Goal: Task Accomplishment & Management: Use online tool/utility

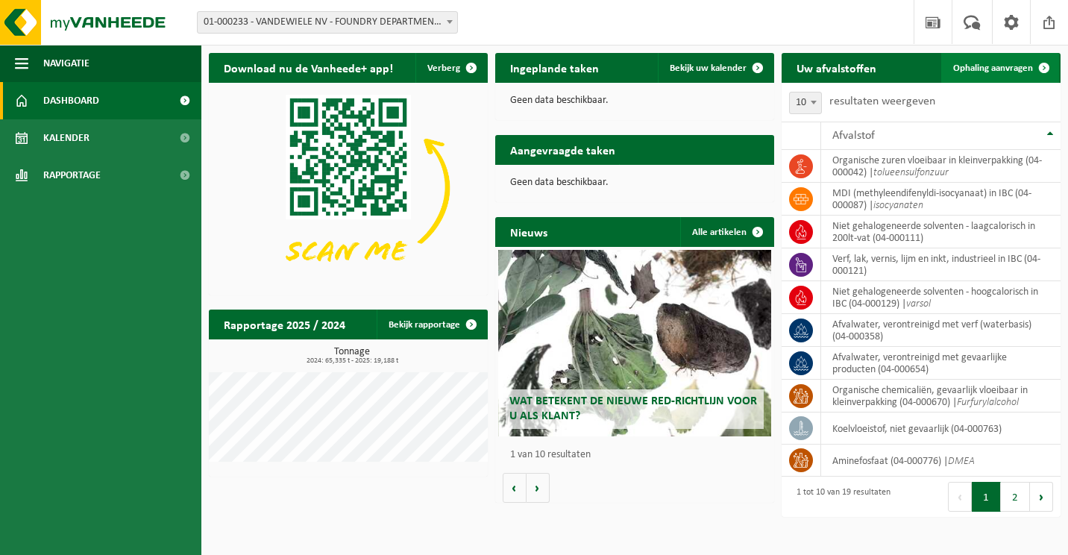
click at [992, 67] on span "Ophaling aanvragen" at bounding box center [993, 68] width 80 height 10
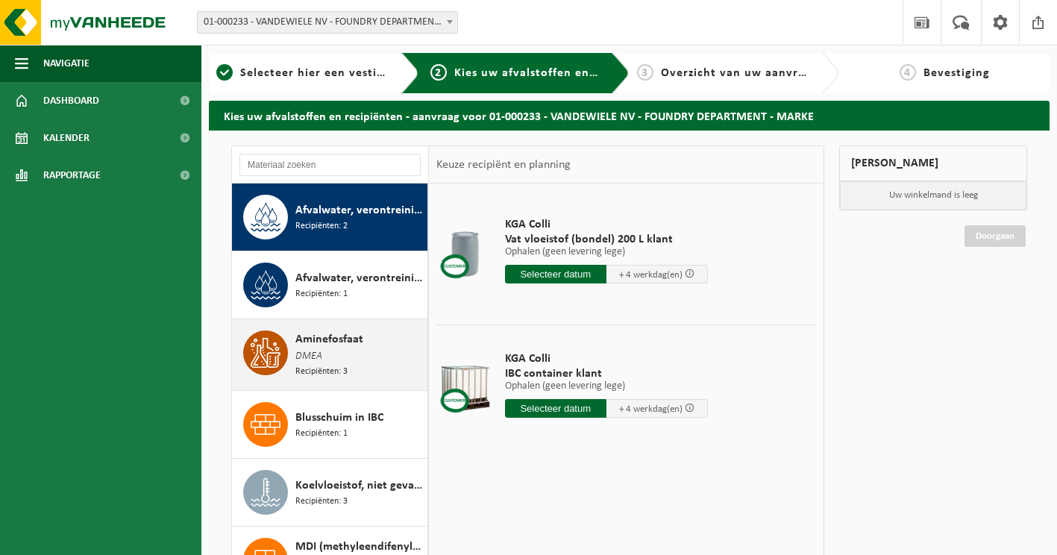
click at [323, 362] on div "Aminefosfaat DMEA Recipiënten: 3" at bounding box center [359, 354] width 128 height 48
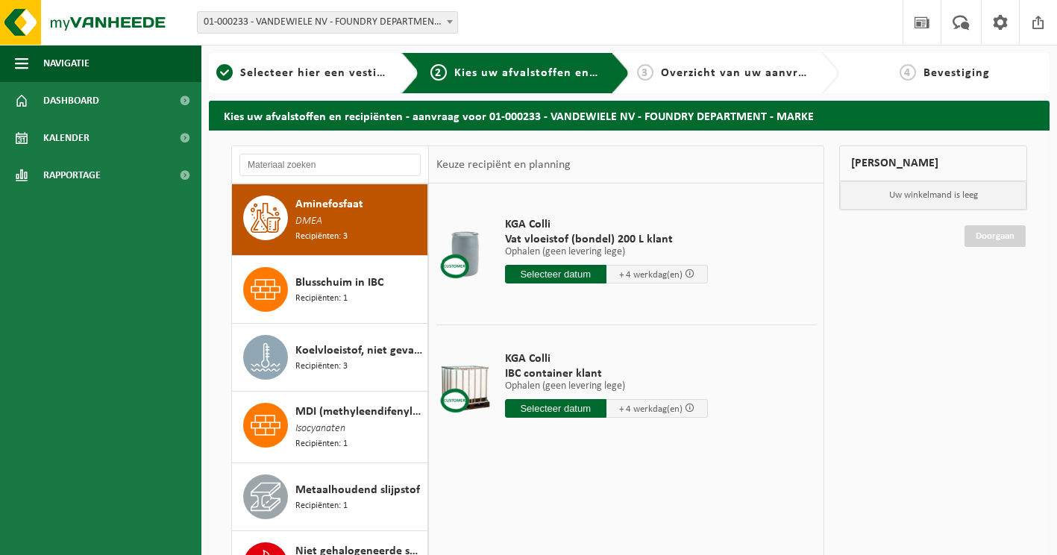
scroll to position [136, 0]
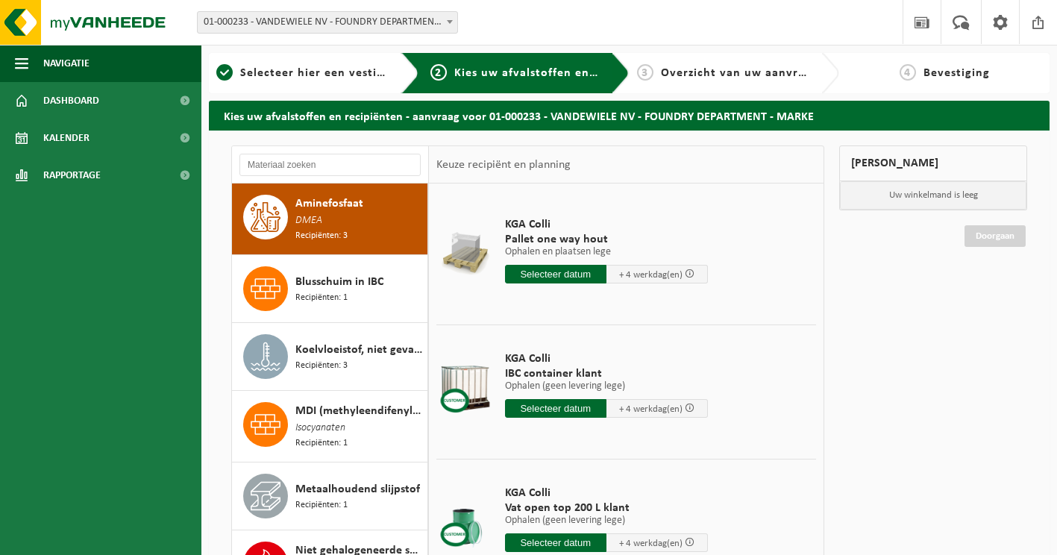
click at [581, 408] on input "text" at bounding box center [555, 408] width 101 height 19
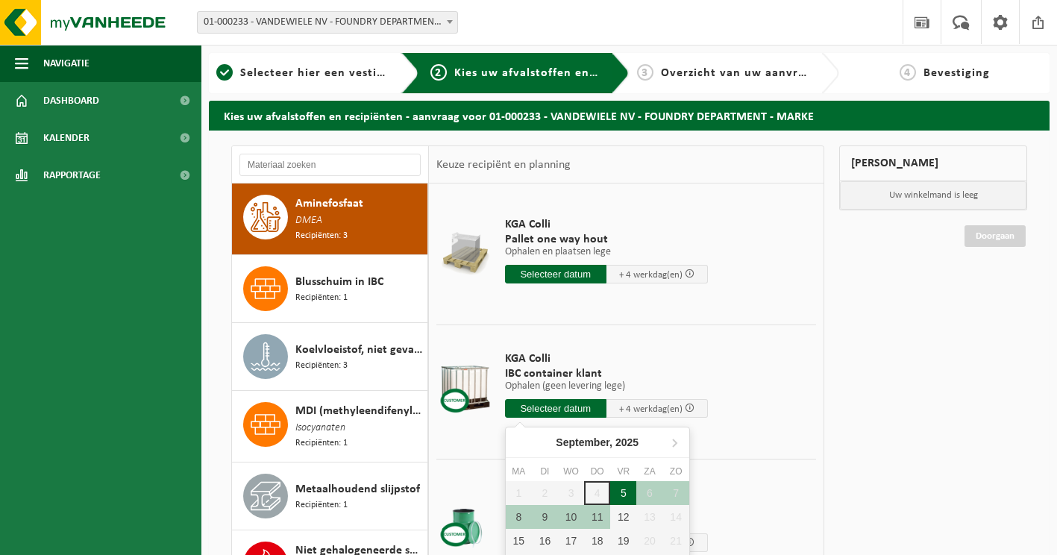
click at [623, 494] on div "5" at bounding box center [623, 493] width 26 height 24
type input "Van 2025-09-05"
type input "2025-09-05"
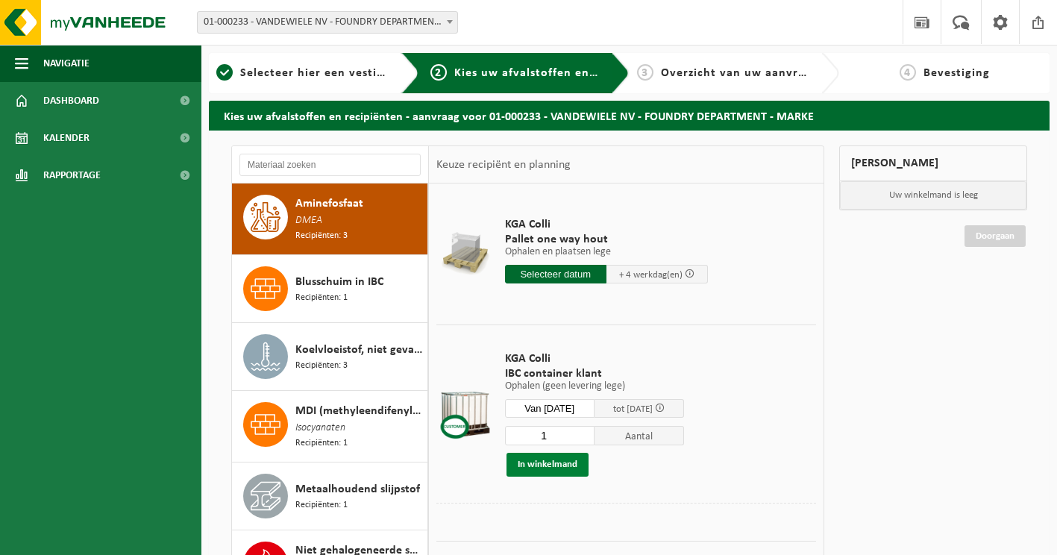
click at [530, 467] on button "In winkelmand" at bounding box center [547, 465] width 82 height 24
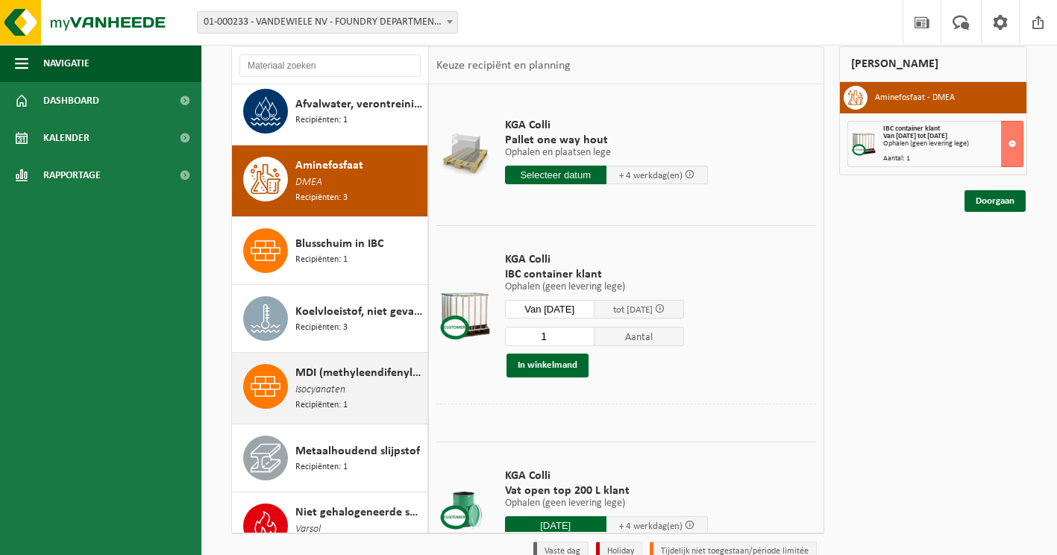
scroll to position [149, 0]
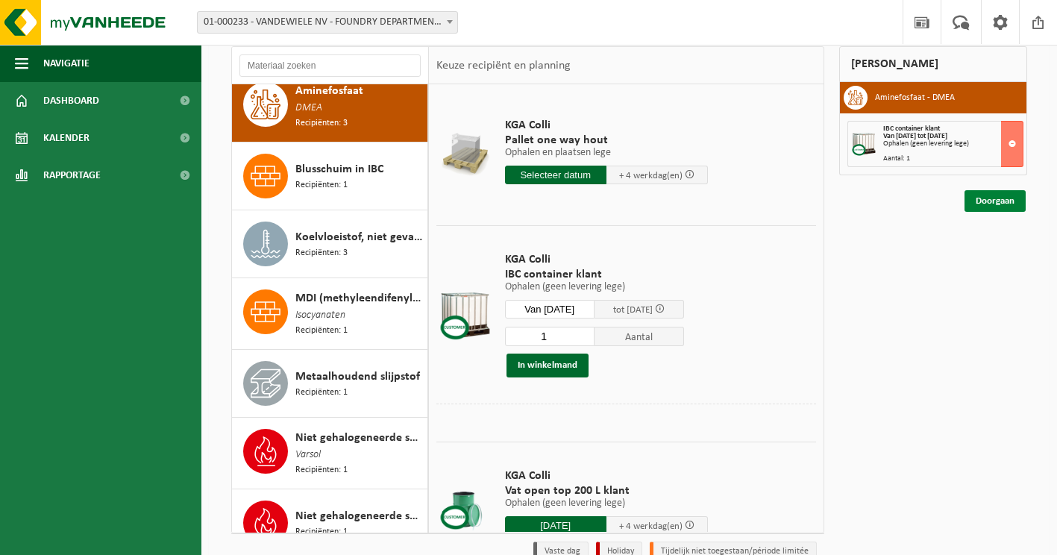
click at [981, 206] on link "Doorgaan" at bounding box center [994, 201] width 61 height 22
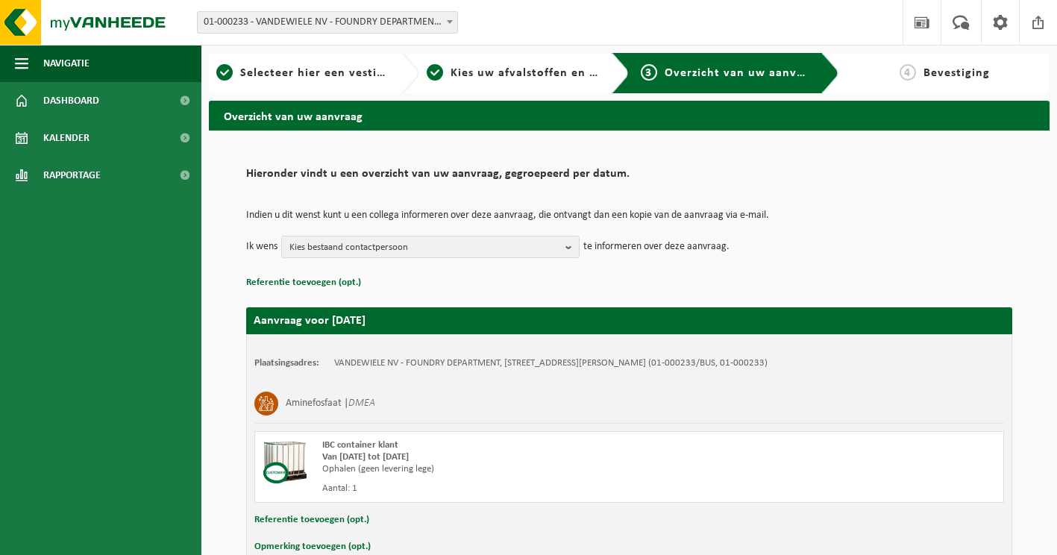
scroll to position [85, 0]
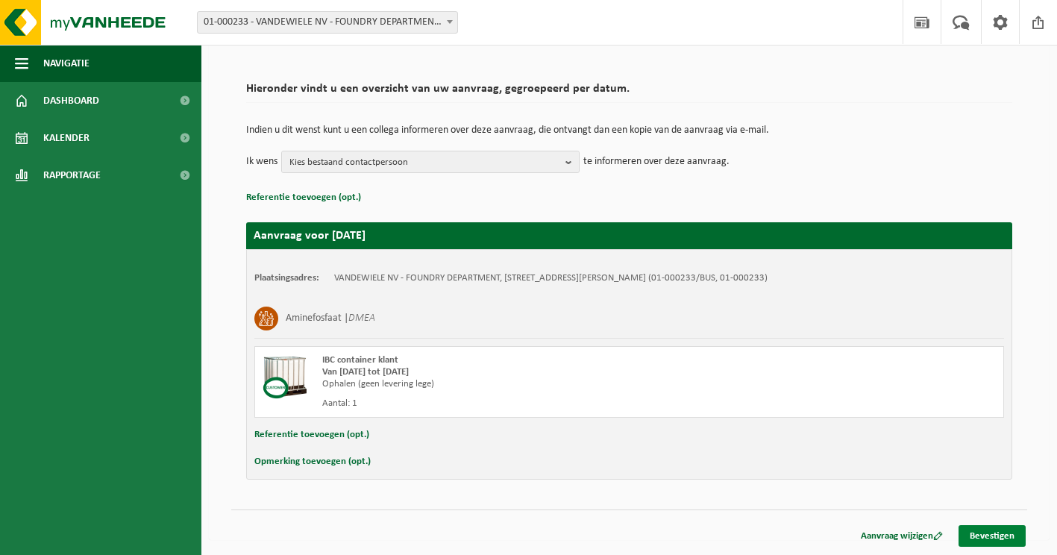
click at [1005, 538] on link "Bevestigen" at bounding box center [991, 536] width 67 height 22
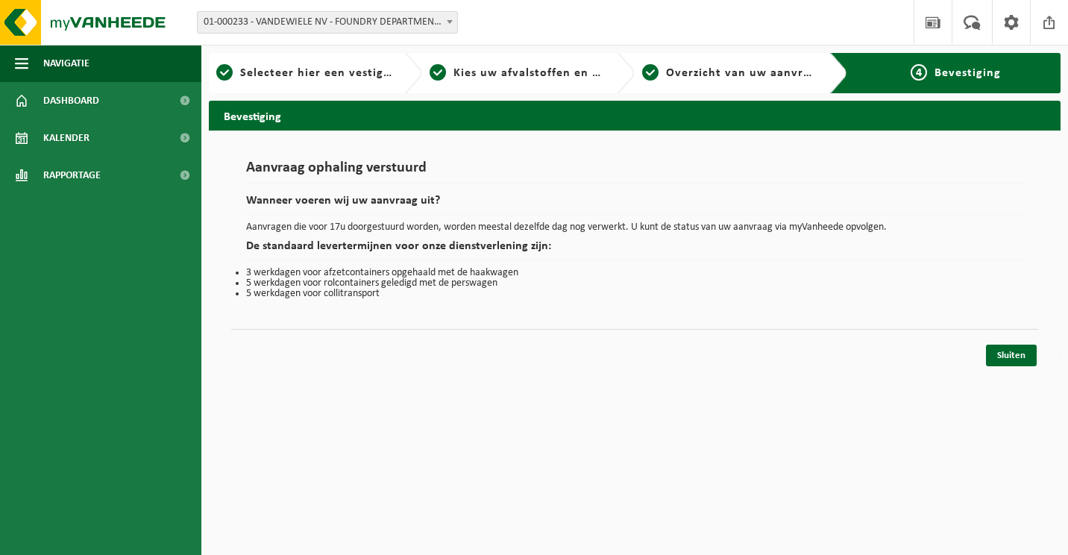
click at [450, 18] on span at bounding box center [449, 21] width 15 height 19
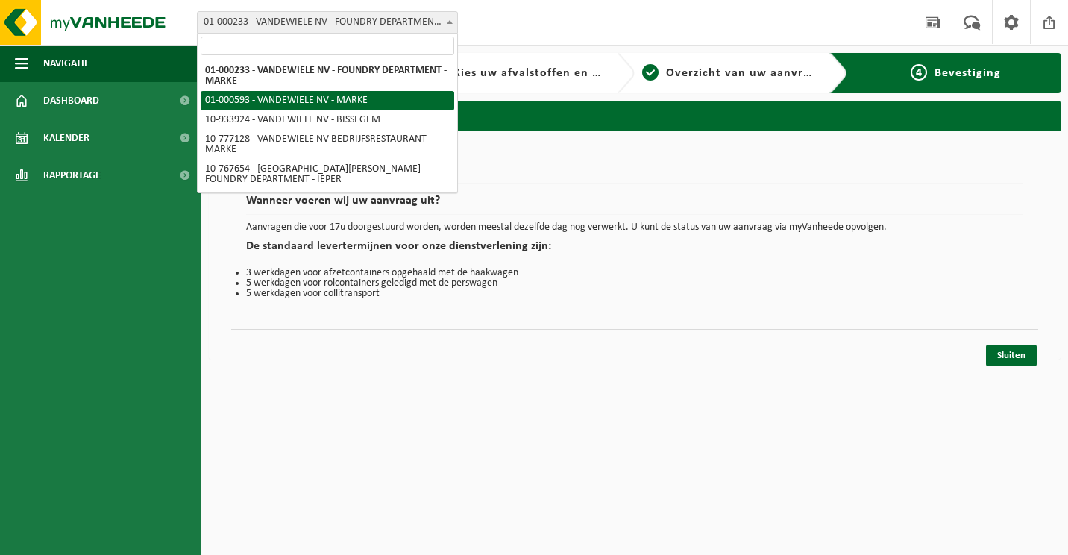
select select "71"
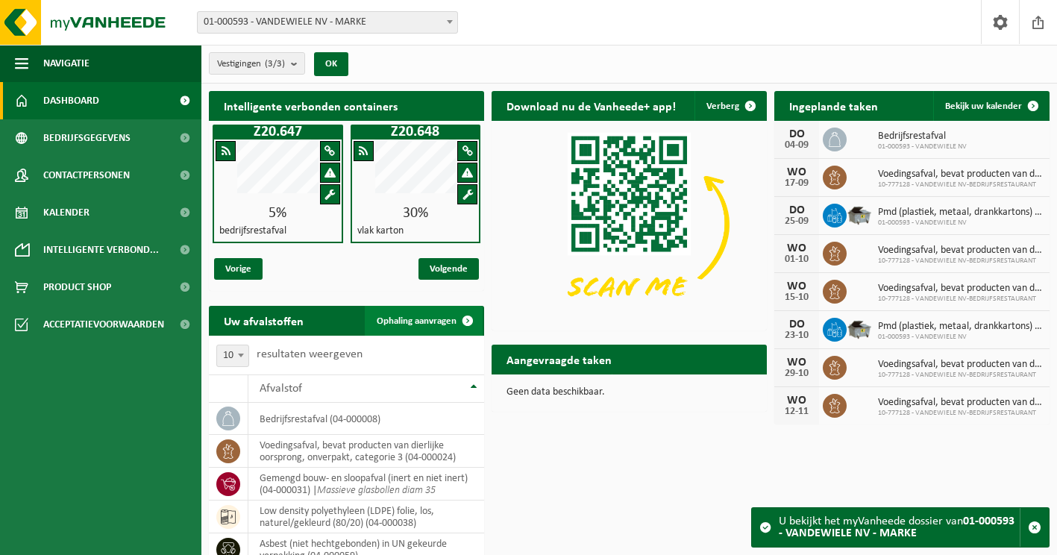
click at [431, 321] on span "Ophaling aanvragen" at bounding box center [417, 321] width 80 height 10
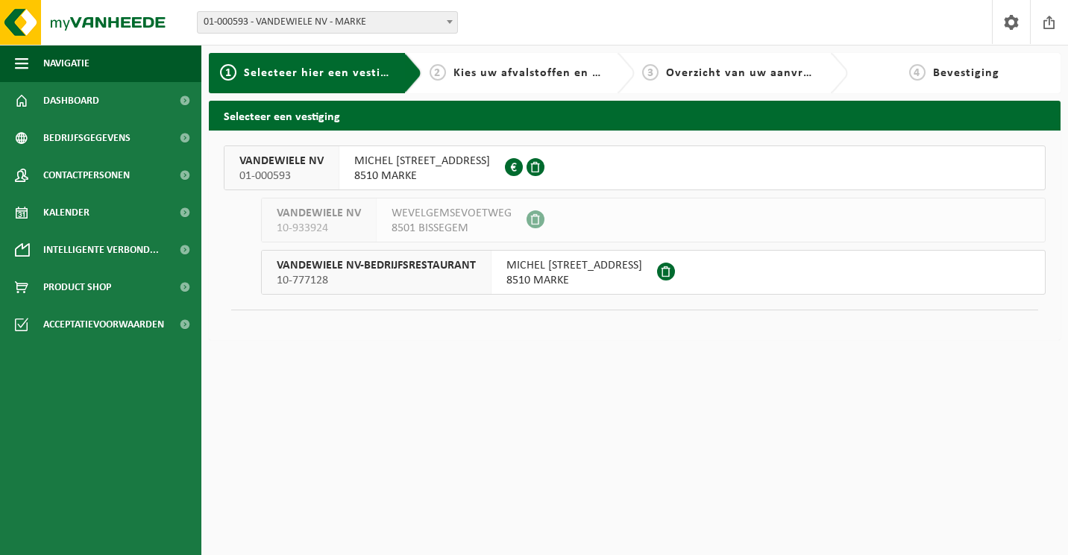
click at [405, 173] on span "8510 MARKE" at bounding box center [422, 176] width 136 height 15
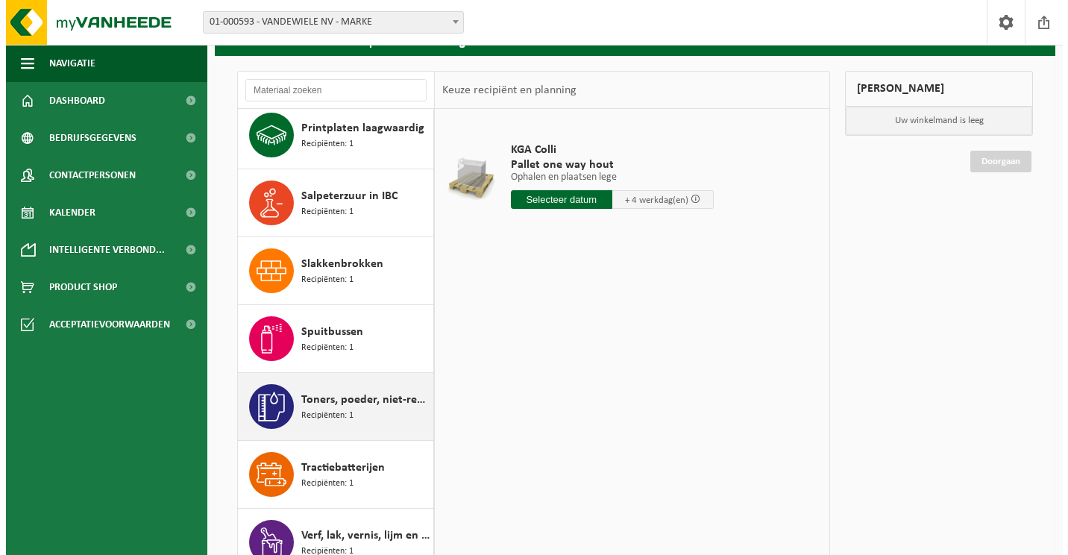
scroll to position [2687, 0]
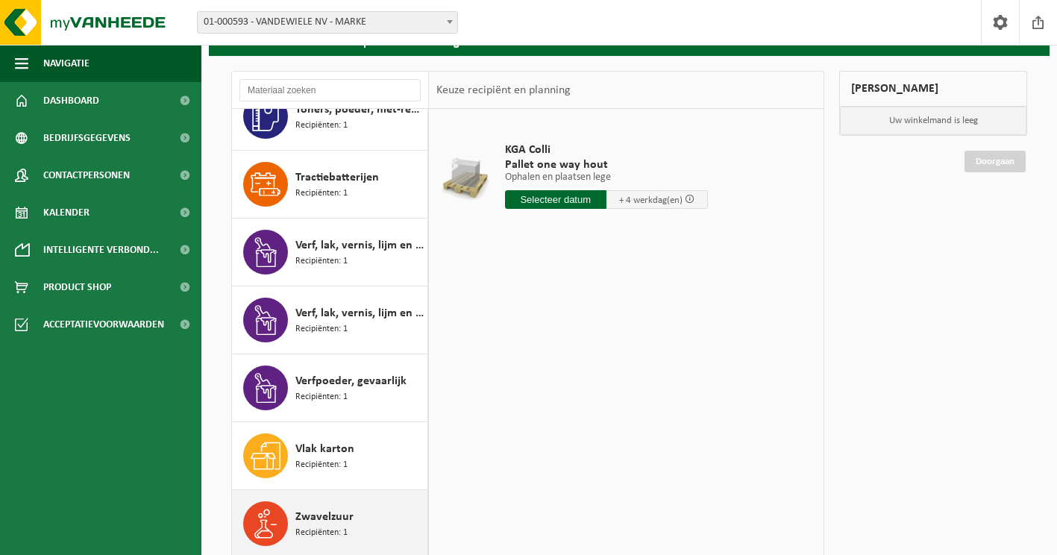
click at [314, 524] on span "Zwavelzuur" at bounding box center [324, 517] width 58 height 18
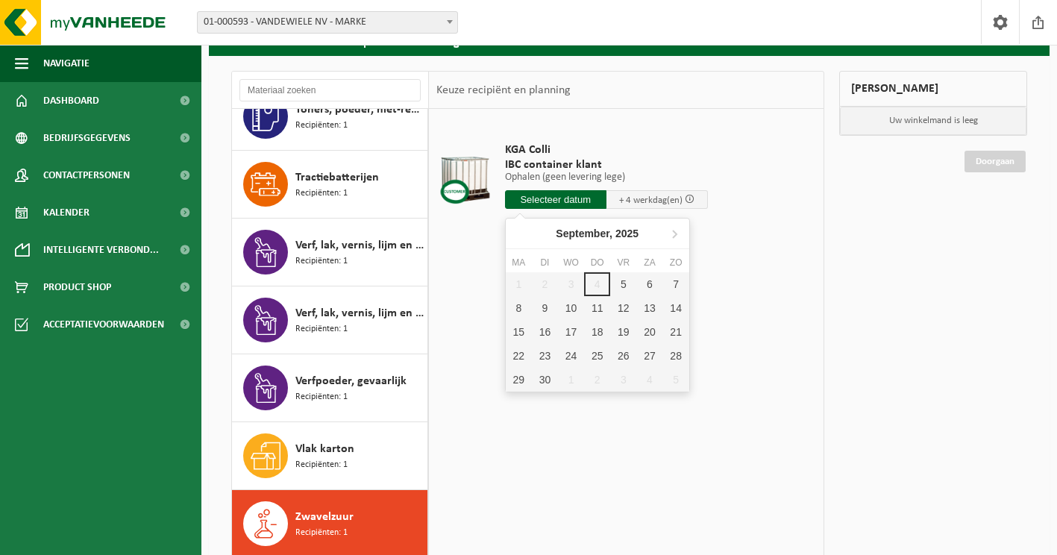
click at [560, 201] on input "text" at bounding box center [555, 199] width 101 height 19
click at [623, 289] on div "5" at bounding box center [623, 284] width 26 height 24
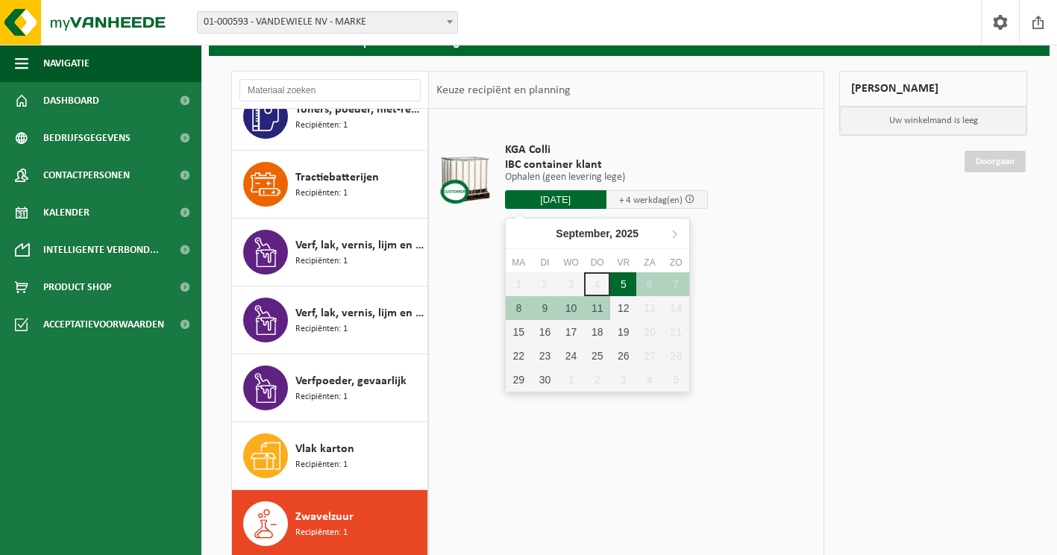
type input "Van 2025-09-05"
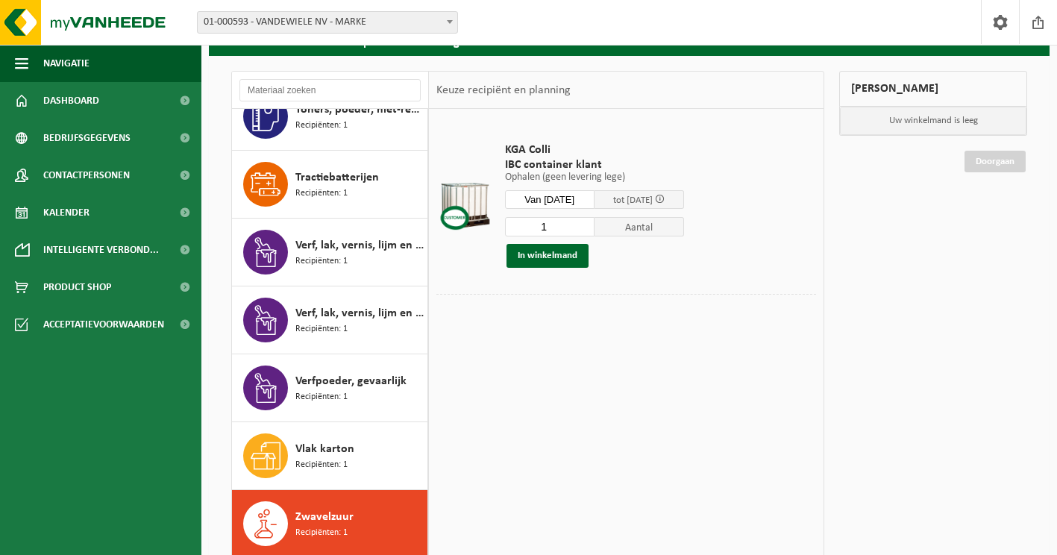
drag, startPoint x: 560, startPoint y: 227, endPoint x: 537, endPoint y: 226, distance: 23.1
click at [537, 226] on input "1" at bounding box center [549, 226] width 89 height 19
type input "9"
click at [541, 258] on button "In winkelmand" at bounding box center [547, 256] width 82 height 24
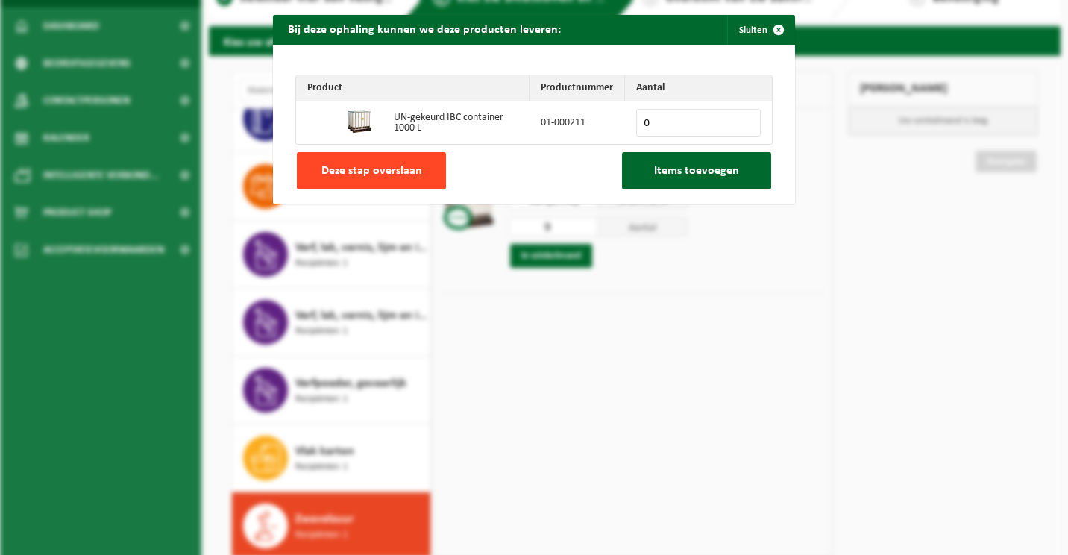
click at [381, 170] on span "Deze stap overslaan" at bounding box center [371, 171] width 101 height 12
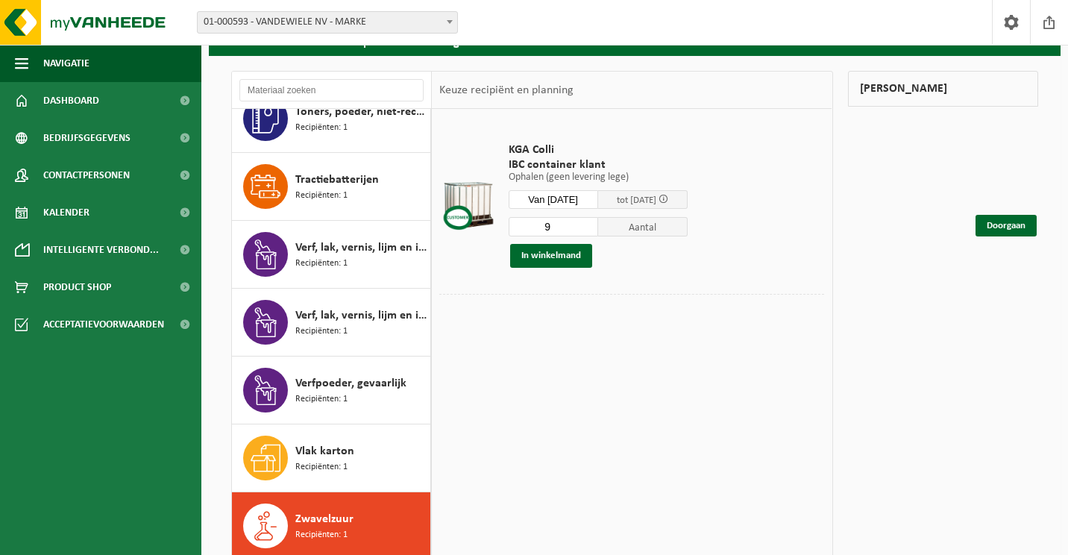
scroll to position [2687, 0]
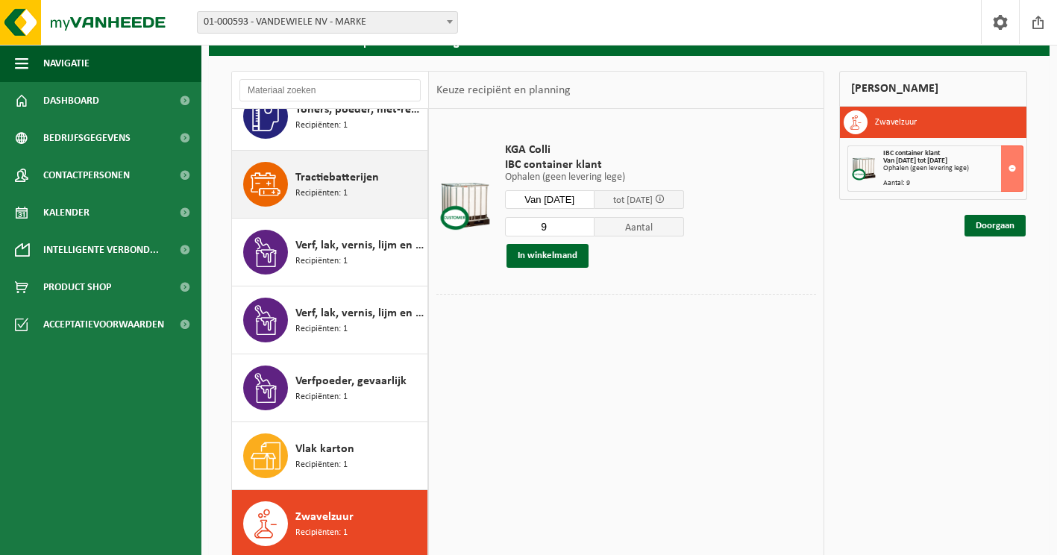
click at [329, 185] on span "Tractiebatterijen" at bounding box center [337, 178] width 84 height 18
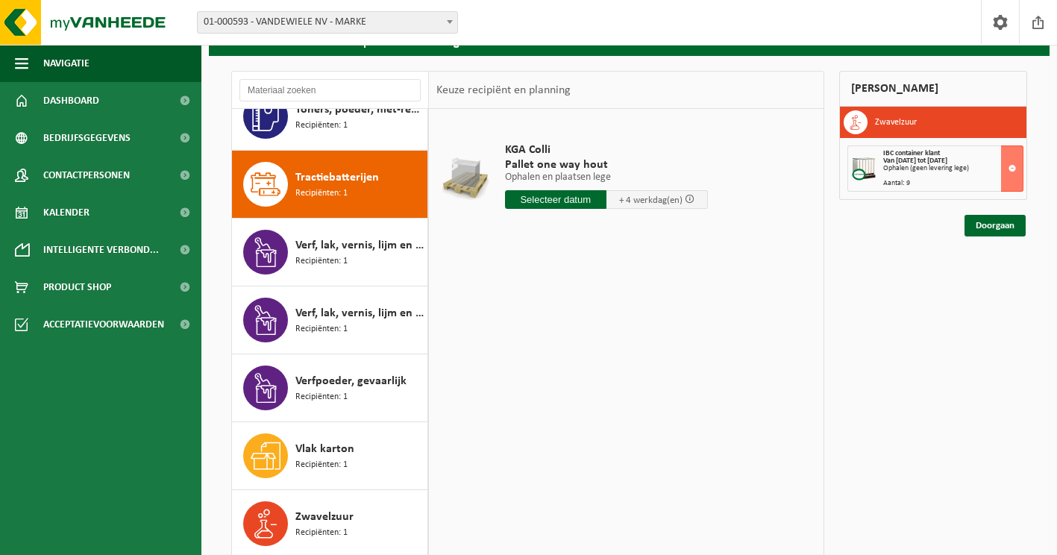
click at [580, 199] on input "text" at bounding box center [555, 199] width 101 height 19
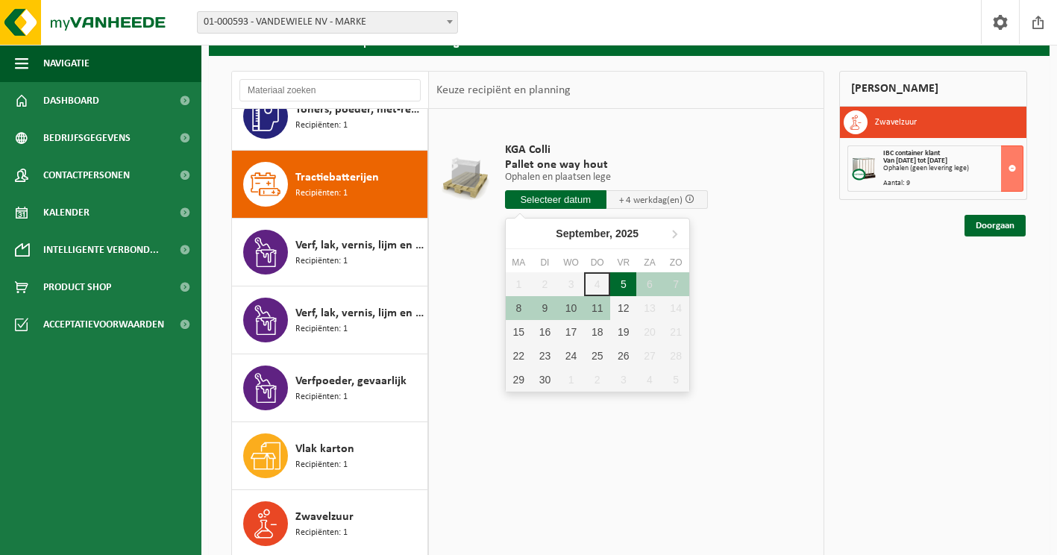
click at [621, 289] on div "5" at bounding box center [623, 284] width 26 height 24
type input "Van 2025-09-05"
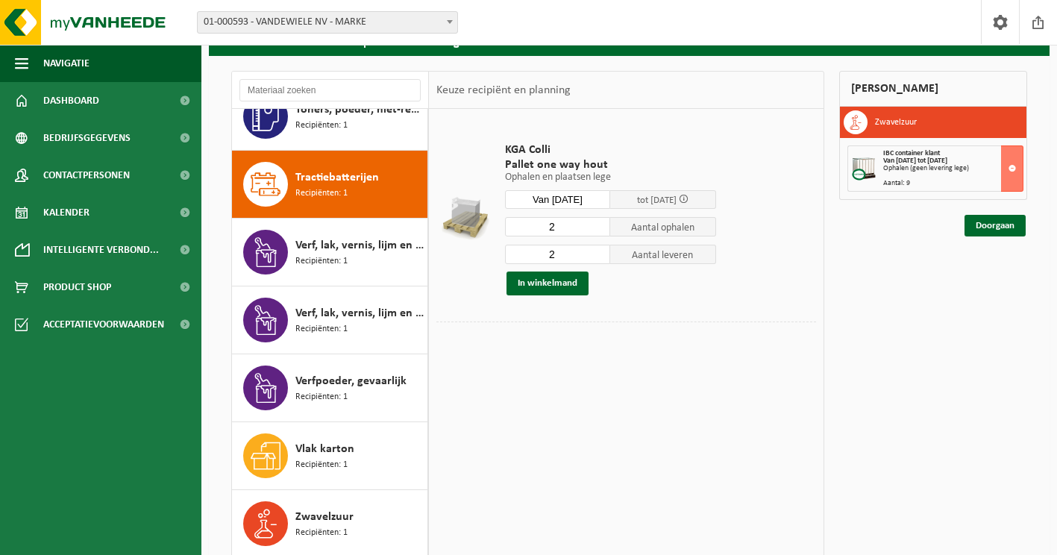
drag, startPoint x: 568, startPoint y: 224, endPoint x: 534, endPoint y: 224, distance: 33.6
click at [534, 224] on input "2" at bounding box center [558, 226] width 106 height 19
type input "1"
drag, startPoint x: 556, startPoint y: 254, endPoint x: 527, endPoint y: 254, distance: 29.8
click at [527, 254] on input "2" at bounding box center [558, 254] width 106 height 19
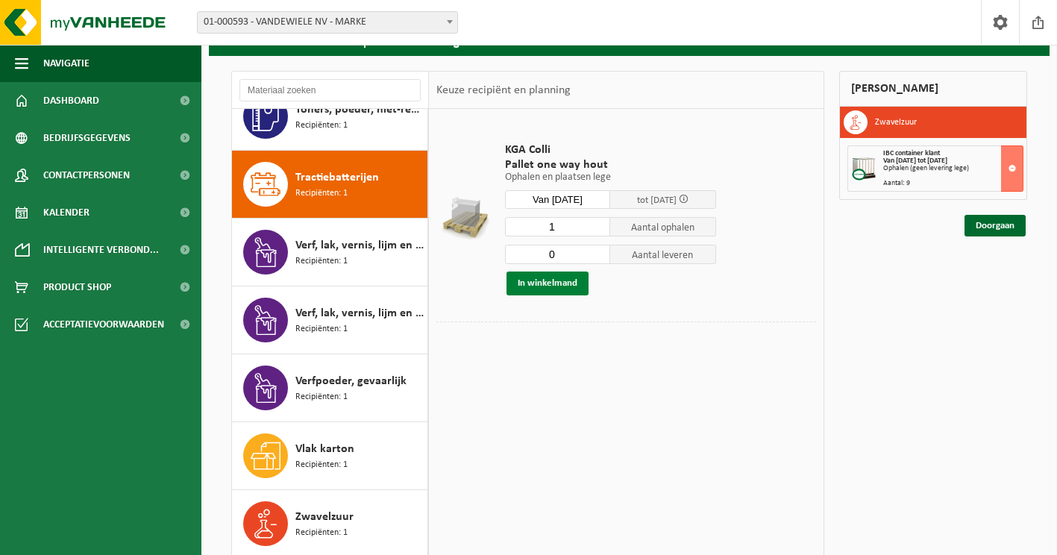
type input "0"
click at [531, 285] on button "In winkelmand" at bounding box center [547, 283] width 82 height 24
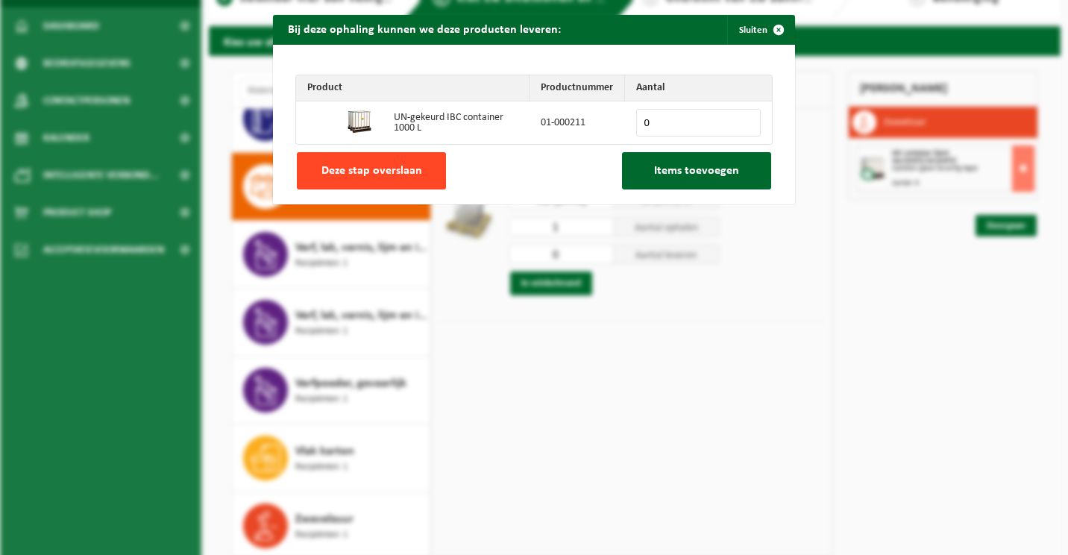
click at [411, 174] on span "Deze stap overslaan" at bounding box center [371, 171] width 101 height 12
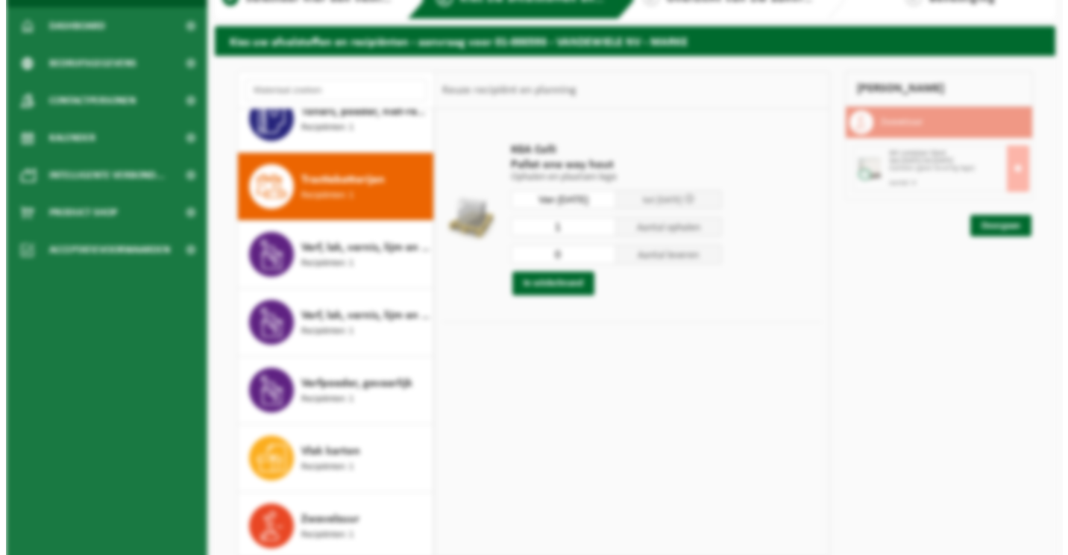
scroll to position [2687, 0]
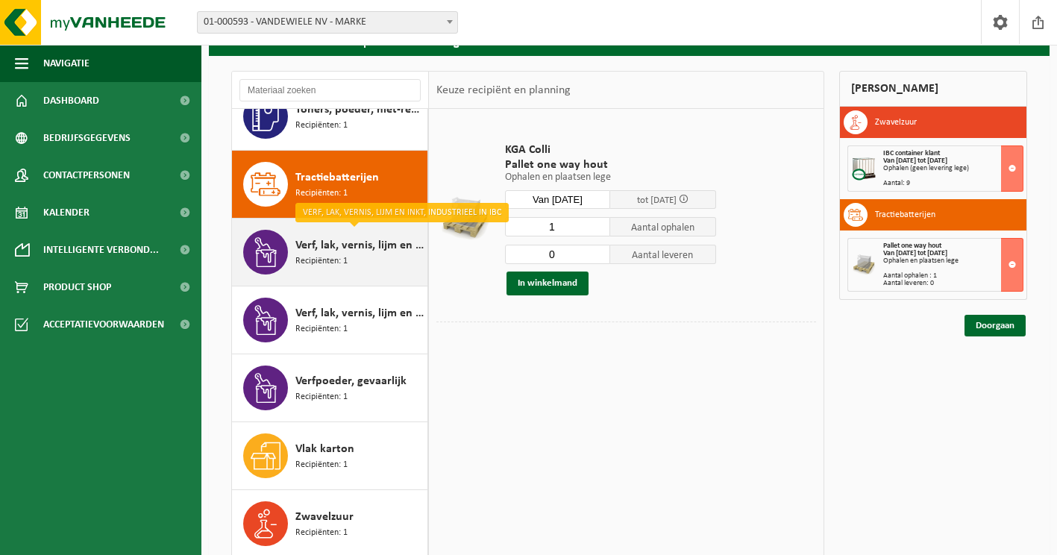
click at [333, 257] on span "Recipiënten: 1" at bounding box center [321, 261] width 52 height 14
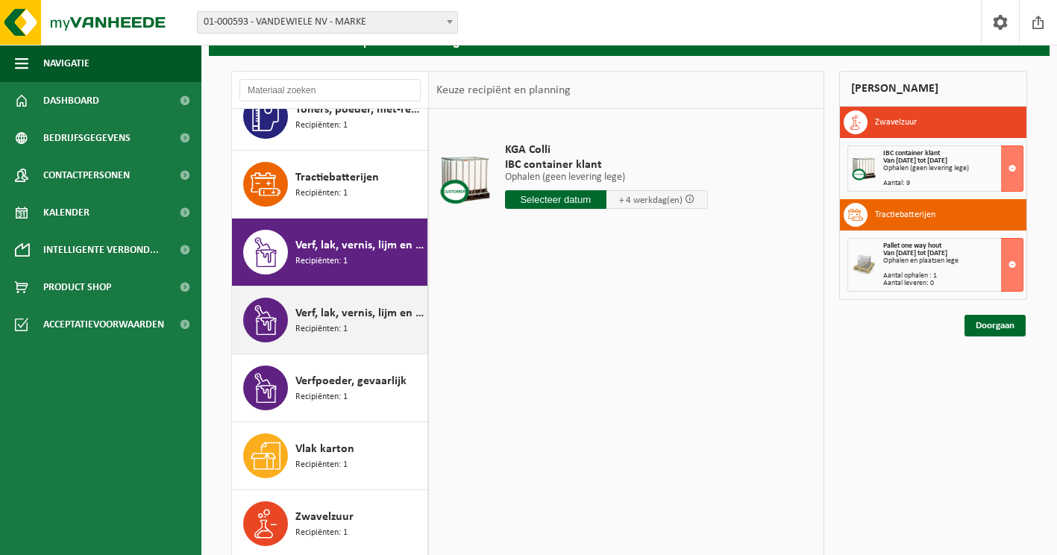
click at [326, 307] on span "Verf, lak, vernis, lijm en inkt, industrieel in kleinverpakking" at bounding box center [359, 313] width 128 height 18
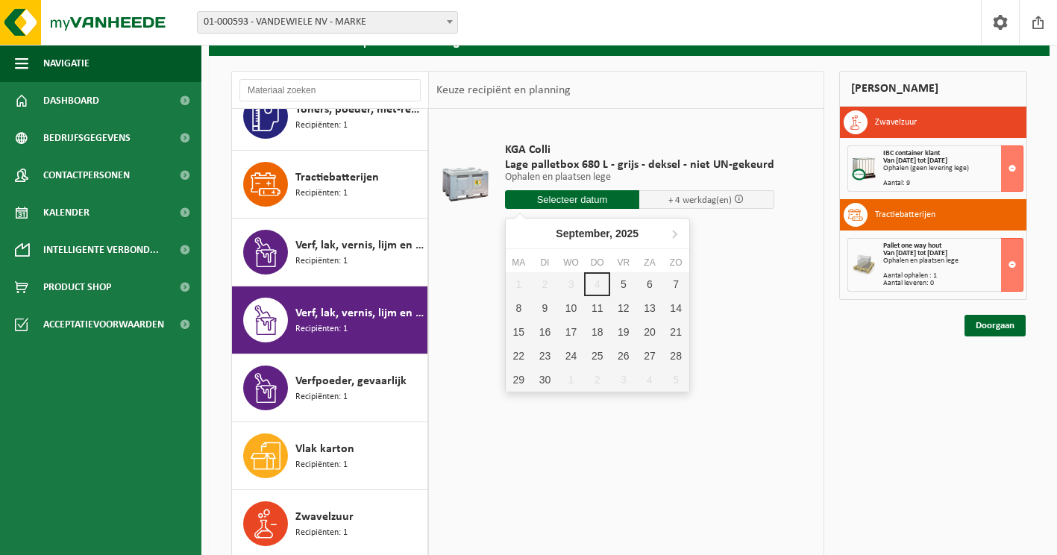
click at [574, 204] on input "text" at bounding box center [572, 199] width 135 height 19
click at [620, 285] on div "5" at bounding box center [623, 284] width 26 height 24
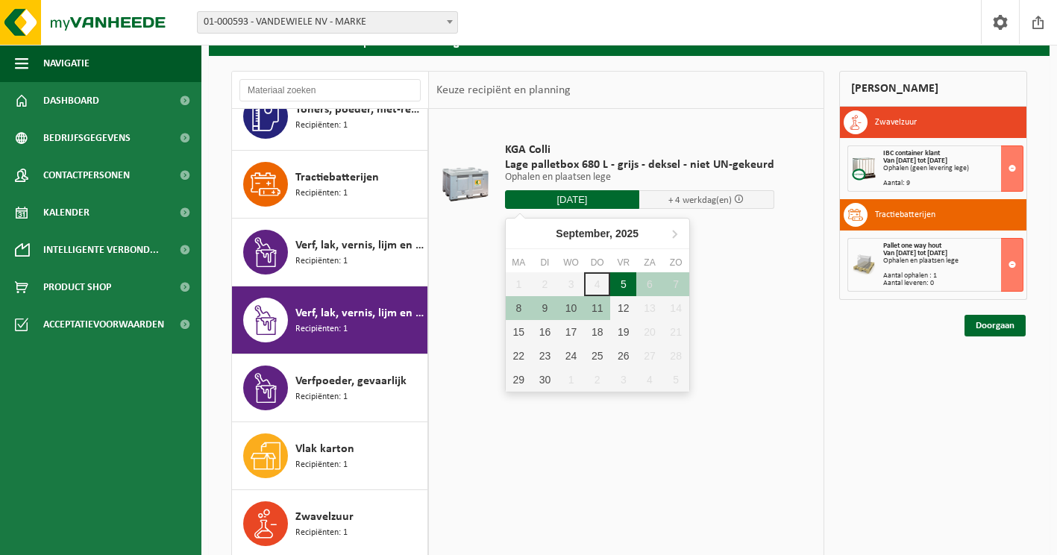
type input "Van 2025-09-05"
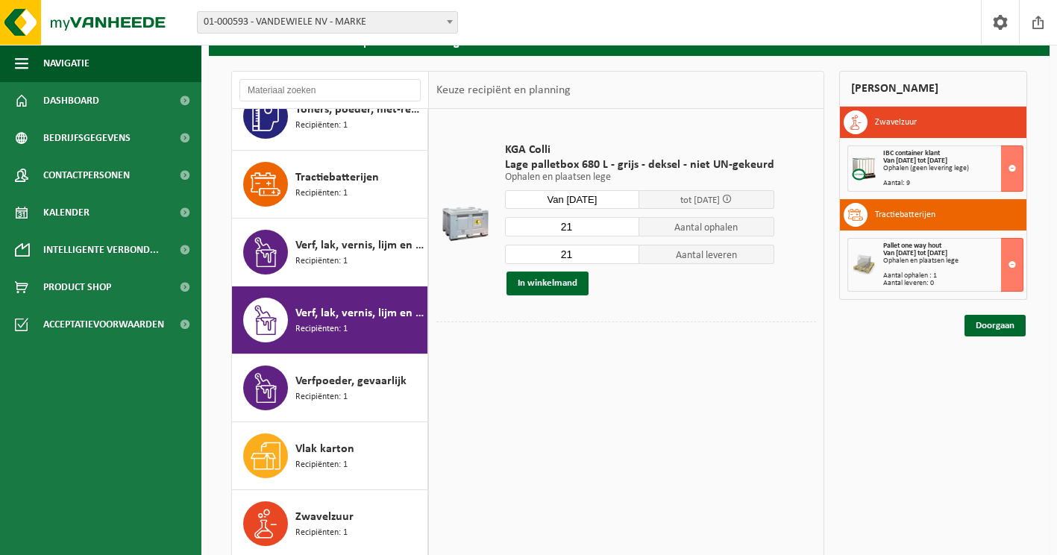
drag, startPoint x: 582, startPoint y: 230, endPoint x: 547, endPoint y: 227, distance: 35.2
click at [547, 227] on input "21" at bounding box center [572, 226] width 135 height 19
type input "12"
drag, startPoint x: 579, startPoint y: 255, endPoint x: 543, endPoint y: 255, distance: 35.8
click at [544, 255] on input "21" at bounding box center [572, 254] width 135 height 19
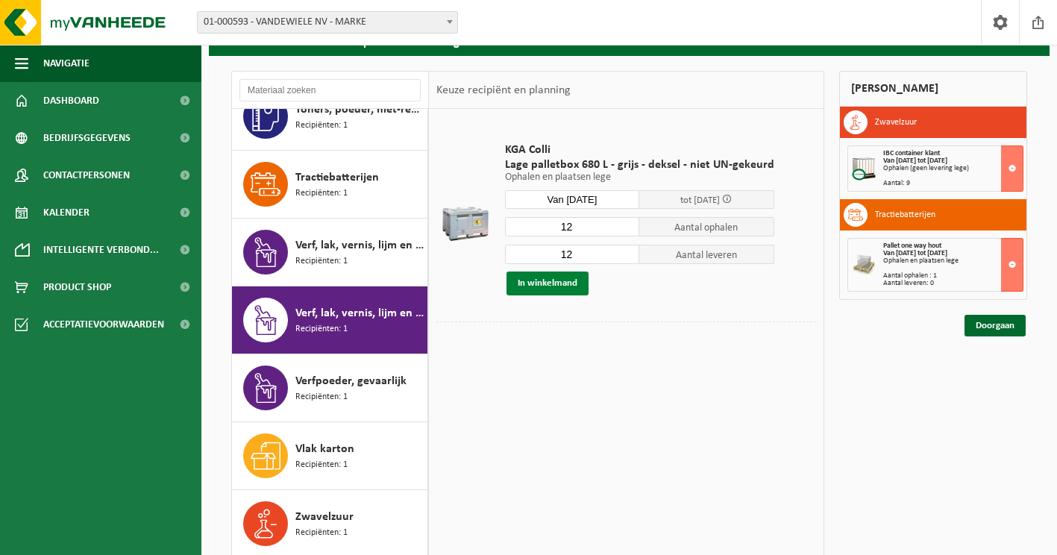
type input "12"
click at [548, 284] on button "In winkelmand" at bounding box center [547, 283] width 82 height 24
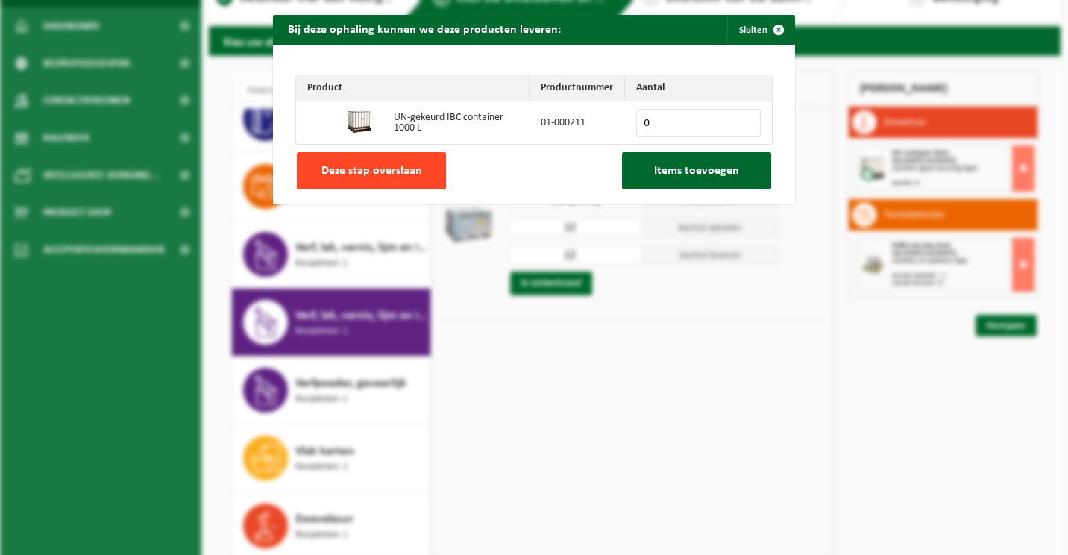
click at [391, 172] on span "Deze stap overslaan" at bounding box center [371, 171] width 101 height 12
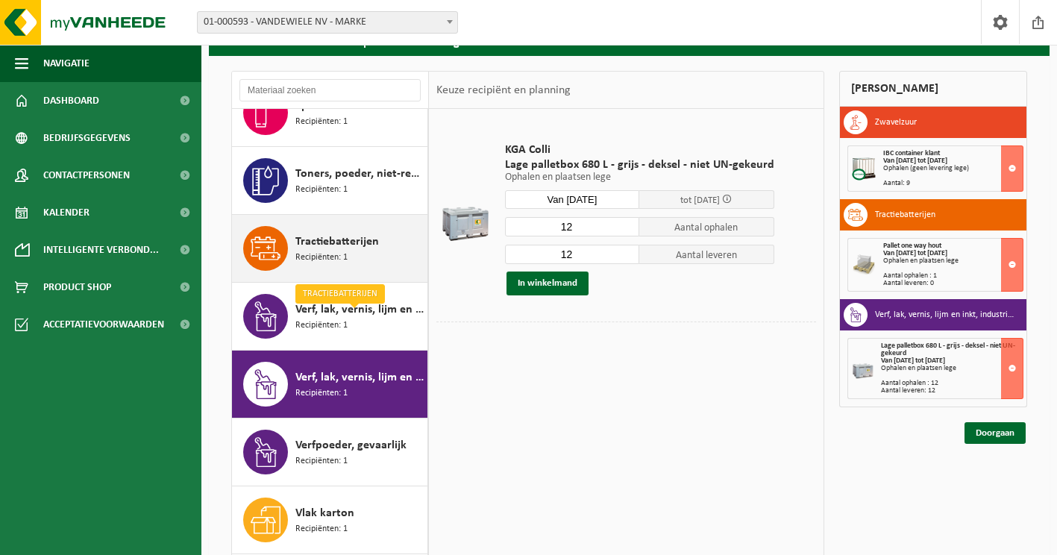
scroll to position [2538, 0]
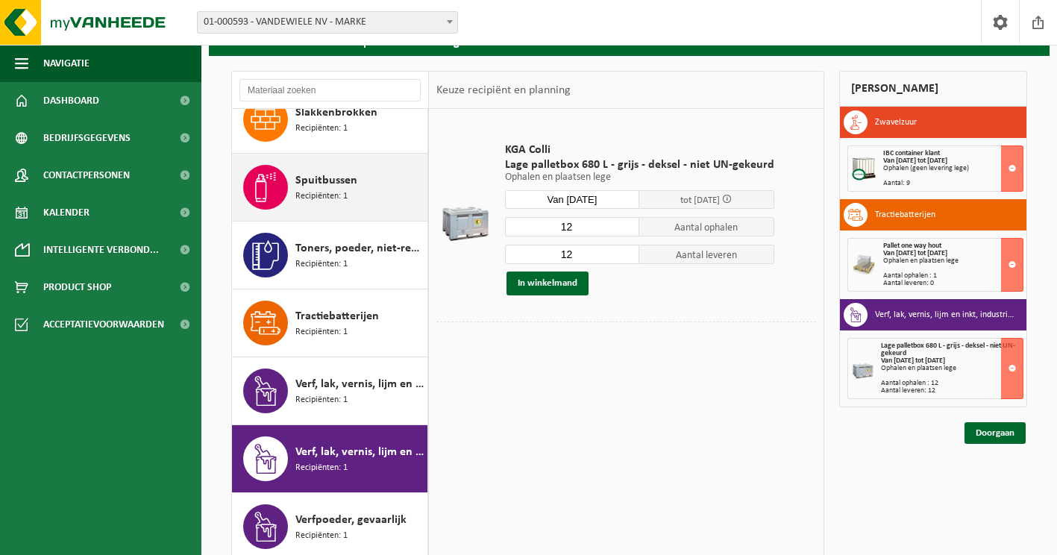
click at [319, 189] on span "Spuitbussen" at bounding box center [326, 181] width 62 height 18
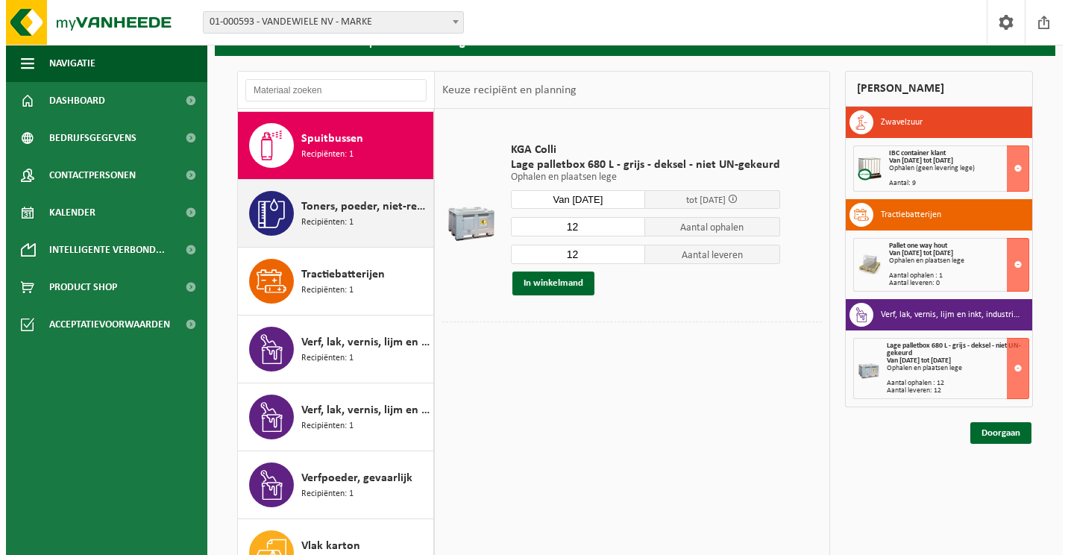
scroll to position [2593, 0]
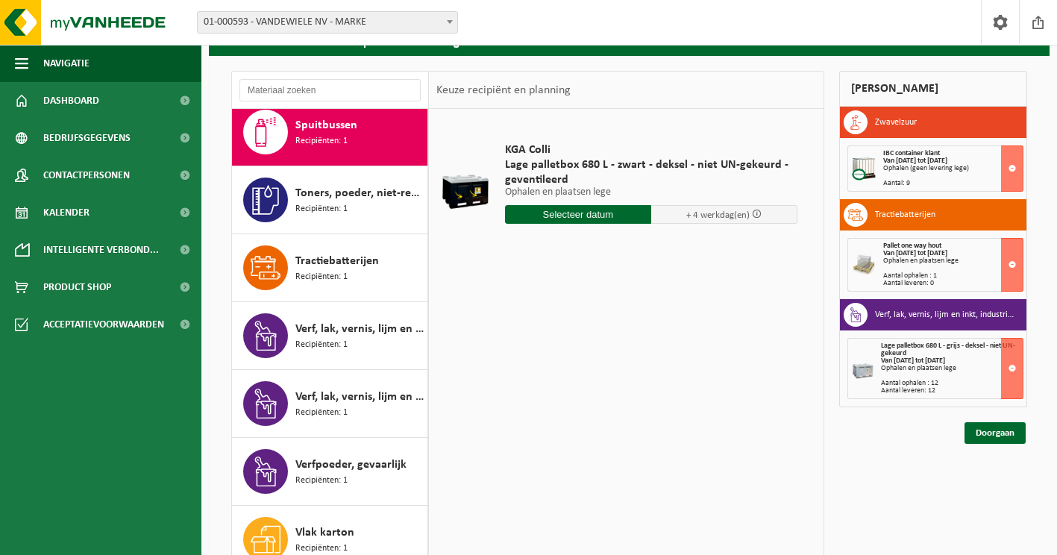
click at [618, 220] on input "text" at bounding box center [578, 214] width 146 height 19
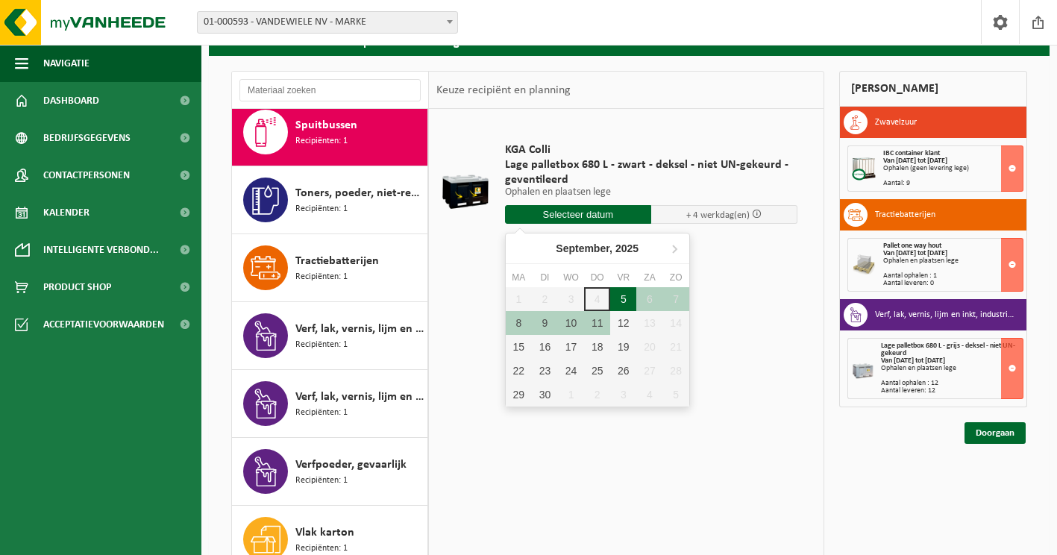
click at [627, 301] on div "5" at bounding box center [623, 299] width 26 height 24
type input "Van 2025-09-05"
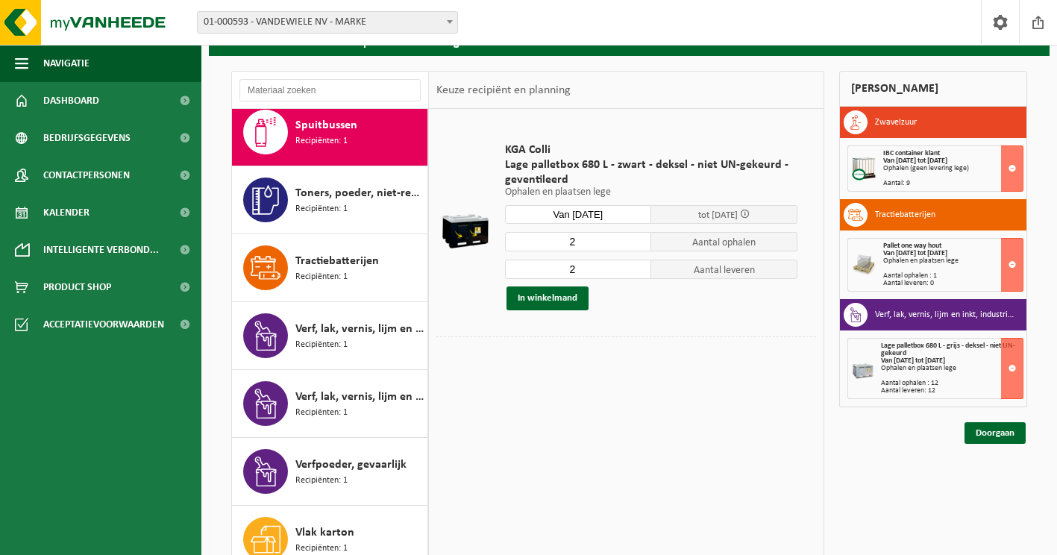
drag, startPoint x: 579, startPoint y: 243, endPoint x: 568, endPoint y: 243, distance: 10.4
click at [568, 243] on input "2" at bounding box center [578, 241] width 146 height 19
type input "1"
drag, startPoint x: 577, startPoint y: 268, endPoint x: 549, endPoint y: 268, distance: 28.3
click at [549, 268] on input "2" at bounding box center [578, 269] width 146 height 19
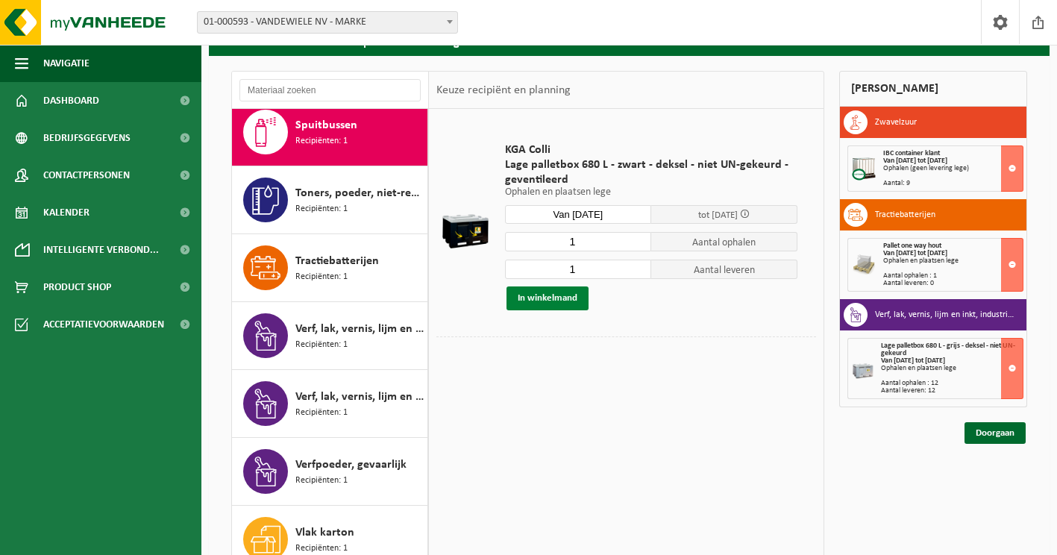
type input "1"
click at [530, 301] on button "In winkelmand" at bounding box center [547, 298] width 82 height 24
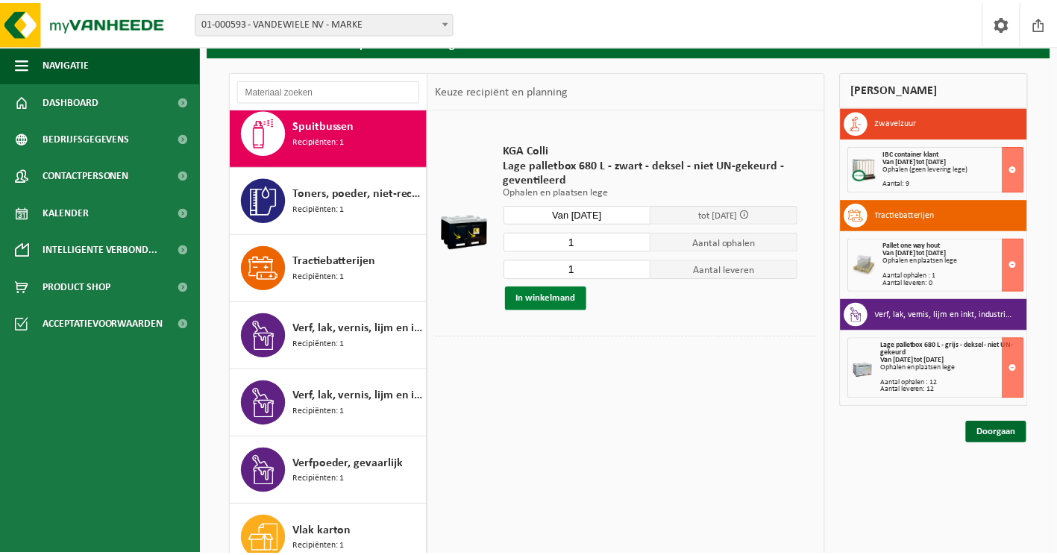
scroll to position [2580, 0]
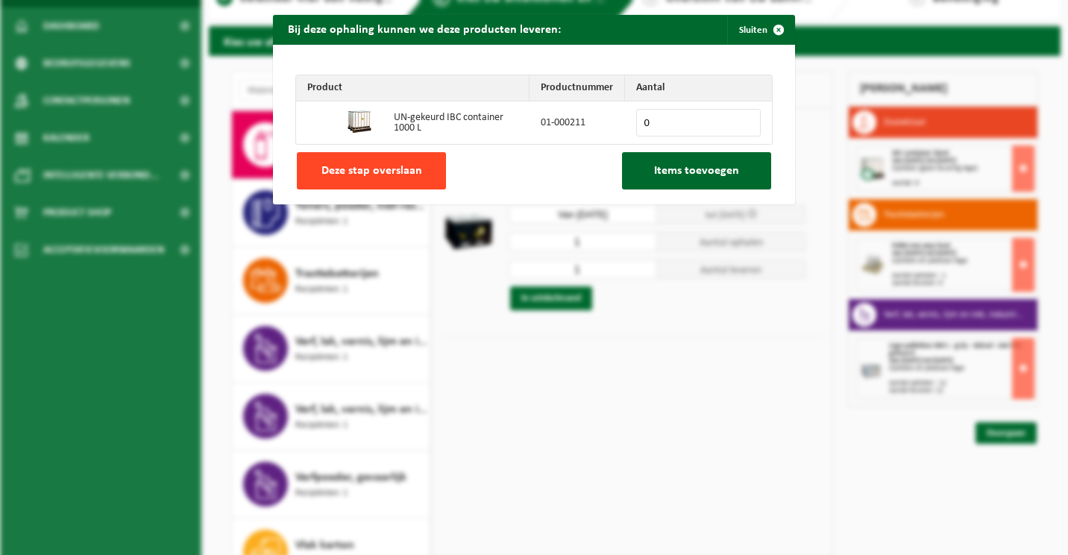
click at [311, 172] on button "Deze stap overslaan" at bounding box center [371, 170] width 149 height 37
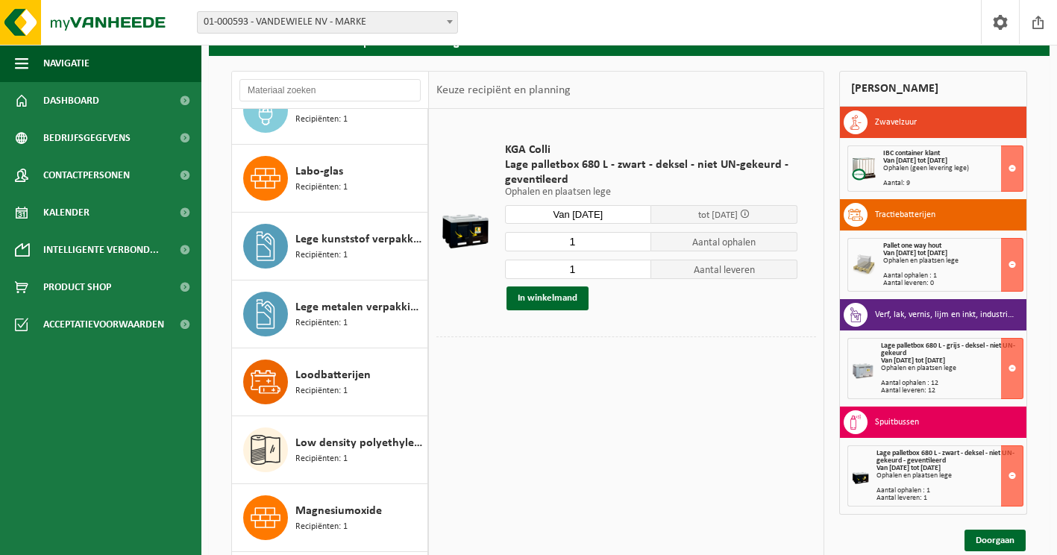
scroll to position [1251, 0]
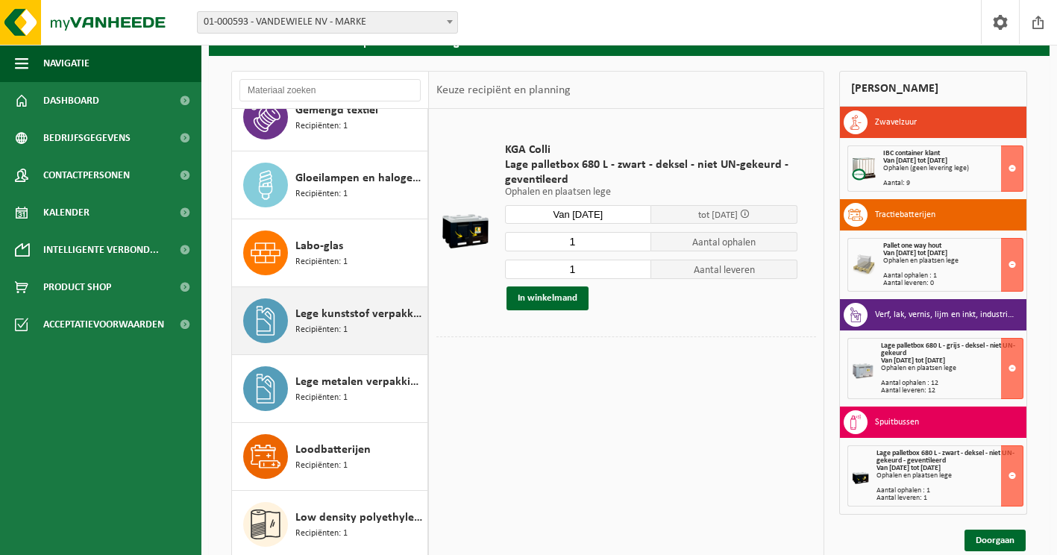
click at [309, 337] on span "Recipiënten: 1" at bounding box center [321, 330] width 52 height 14
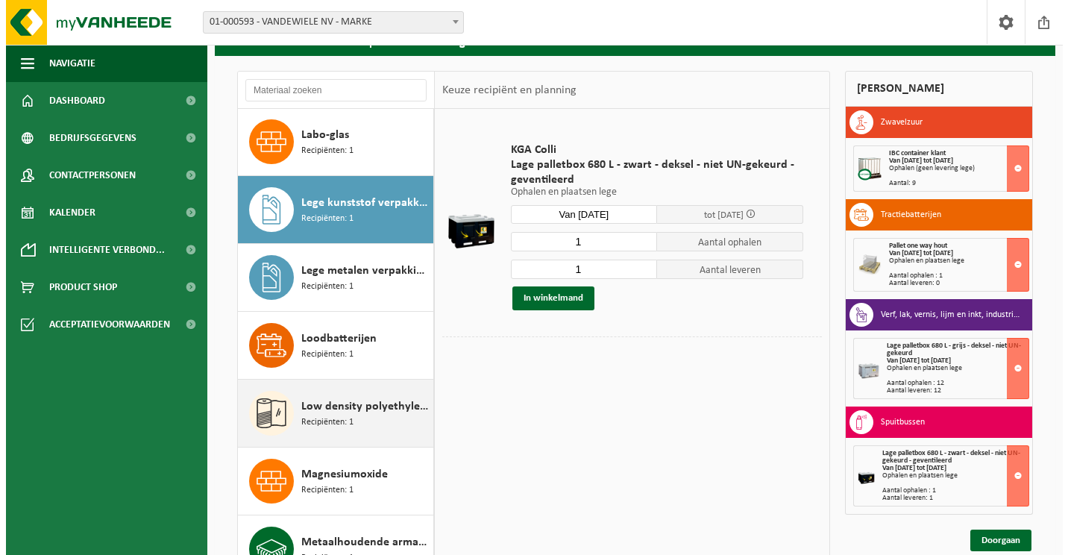
scroll to position [1439, 0]
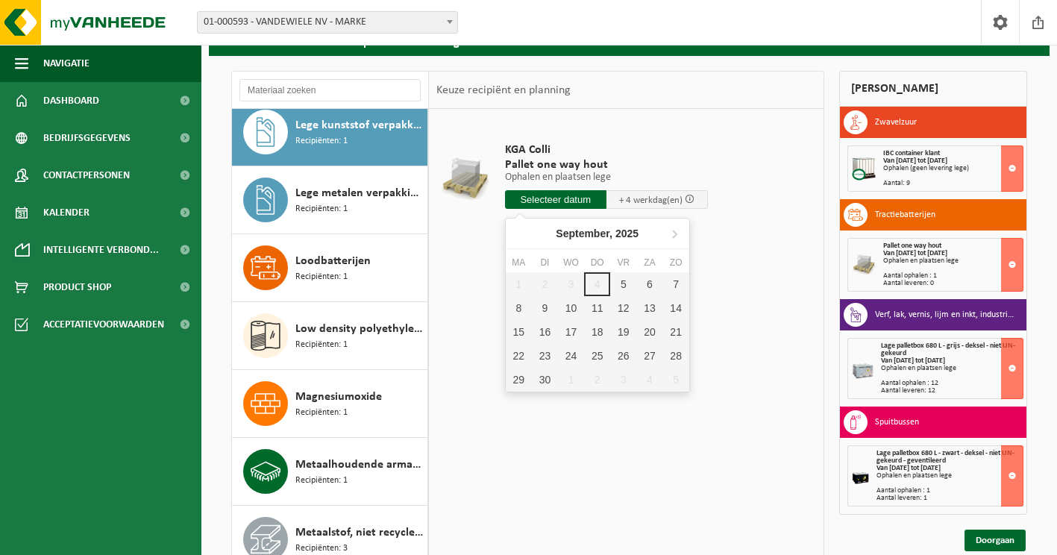
click at [584, 204] on input "text" at bounding box center [555, 199] width 101 height 19
click at [621, 290] on div "5" at bounding box center [623, 284] width 26 height 24
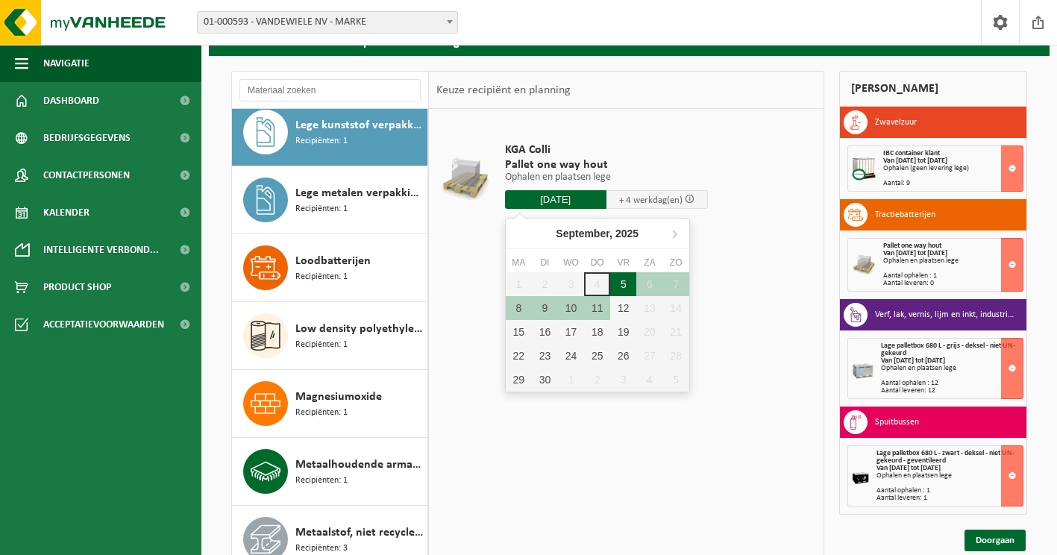
type input "Van 2025-09-05"
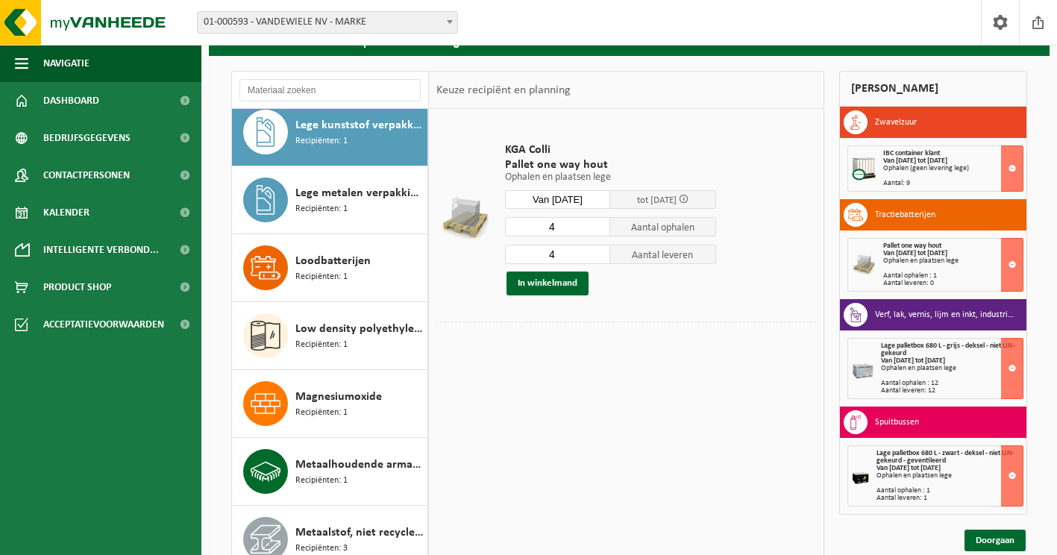
drag, startPoint x: 563, startPoint y: 231, endPoint x: 542, endPoint y: 230, distance: 20.9
click at [542, 230] on input "4" at bounding box center [558, 226] width 106 height 19
type input "5"
drag, startPoint x: 565, startPoint y: 258, endPoint x: 535, endPoint y: 258, distance: 29.8
click at [535, 258] on input "4" at bounding box center [558, 254] width 106 height 19
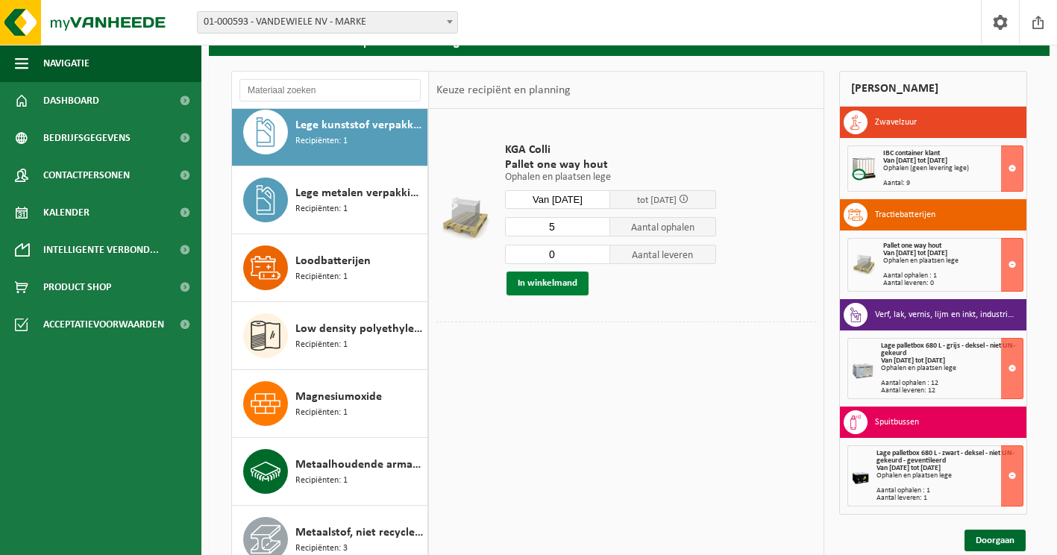
type input "0"
click at [562, 286] on button "In winkelmand" at bounding box center [547, 283] width 82 height 24
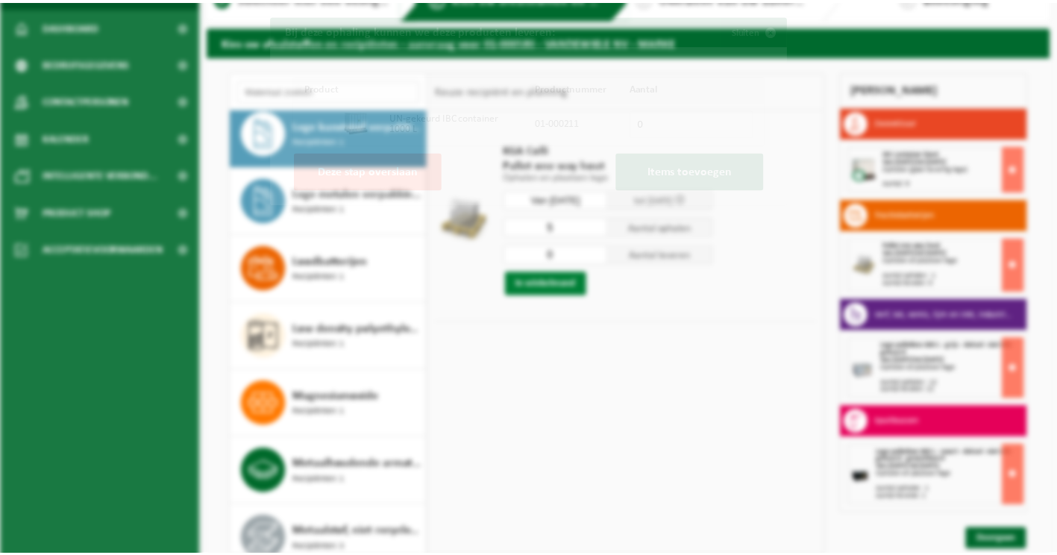
scroll to position [1427, 0]
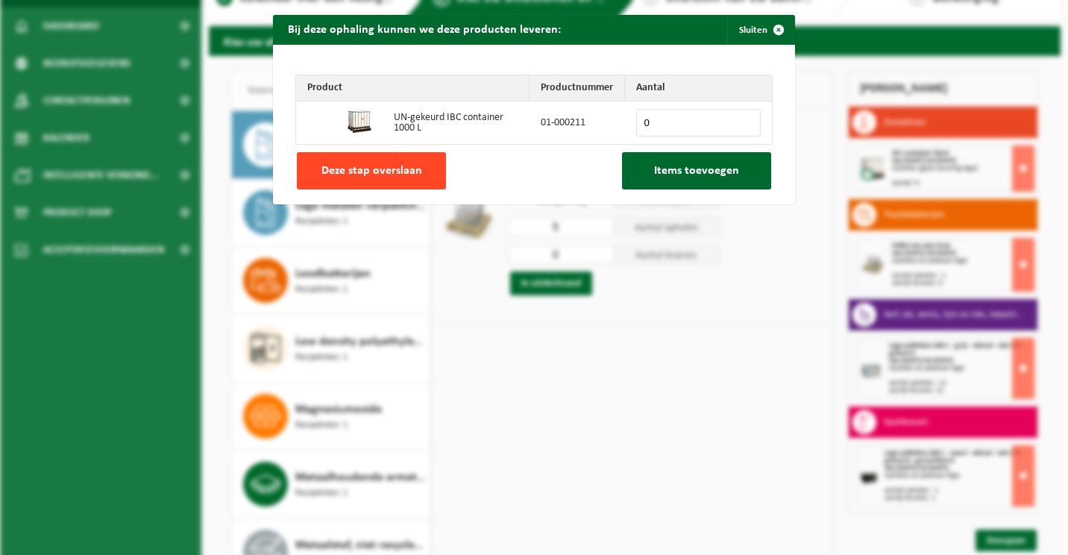
click at [358, 174] on span "Deze stap overslaan" at bounding box center [371, 171] width 101 height 12
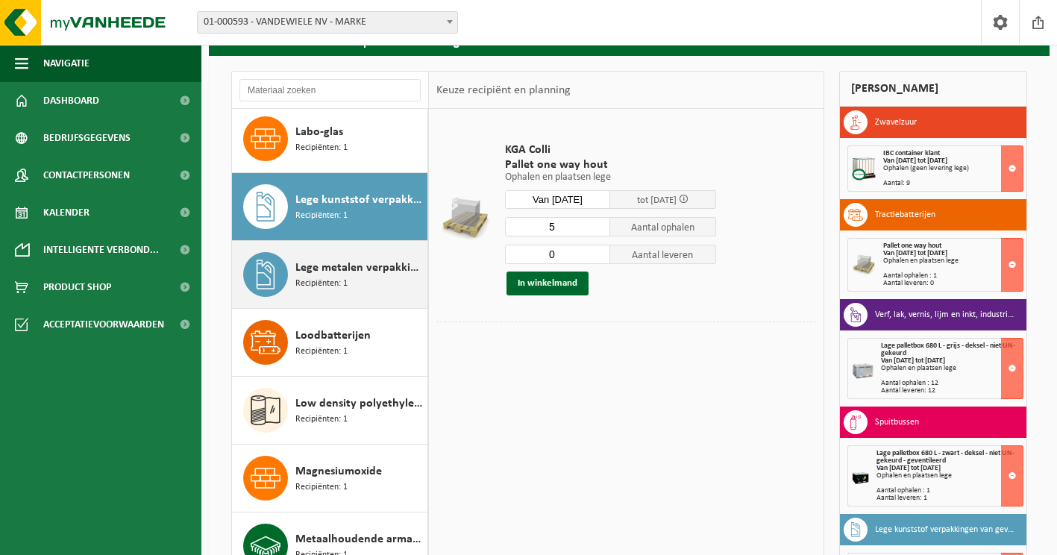
scroll to position [1439, 0]
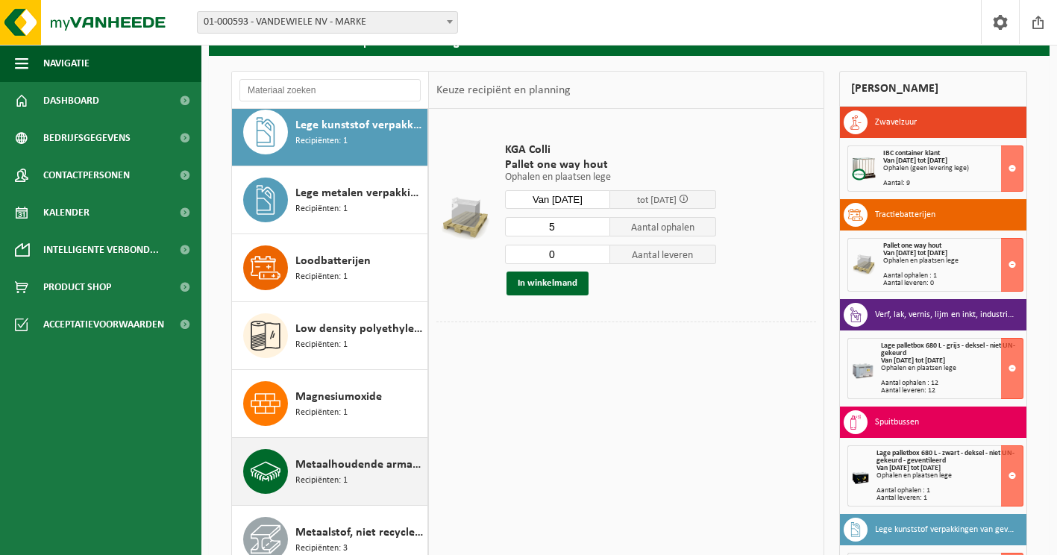
click at [326, 474] on span "Metaalhoudende armaturen" at bounding box center [359, 465] width 128 height 18
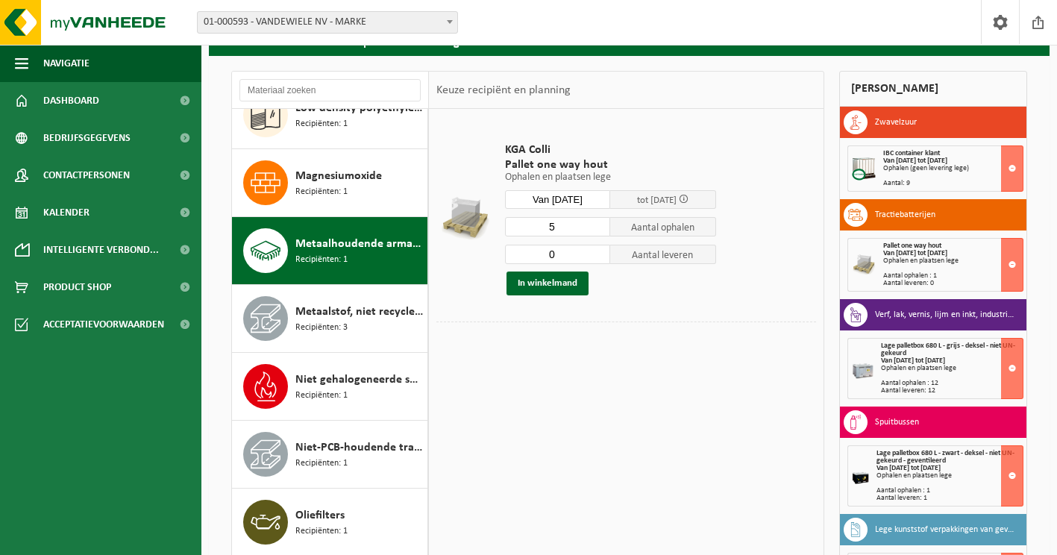
scroll to position [1779, 0]
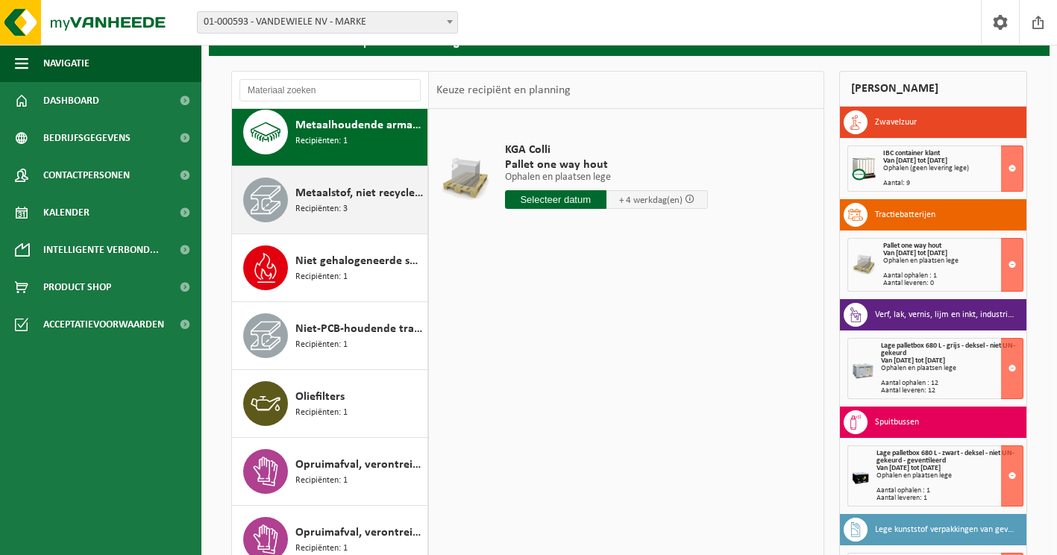
click at [321, 216] on span "Recipiënten: 3" at bounding box center [321, 209] width 52 height 14
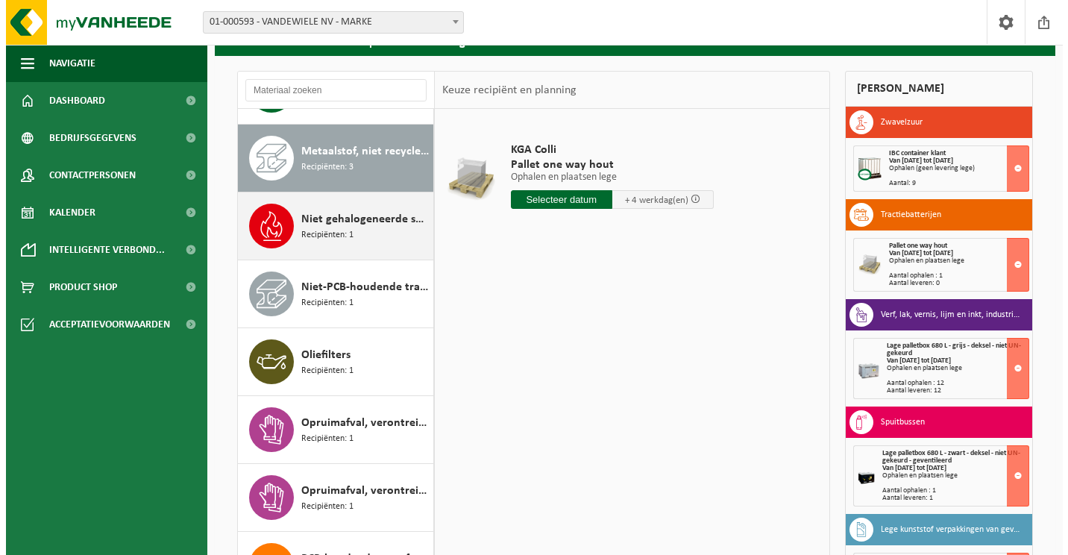
scroll to position [1847, 0]
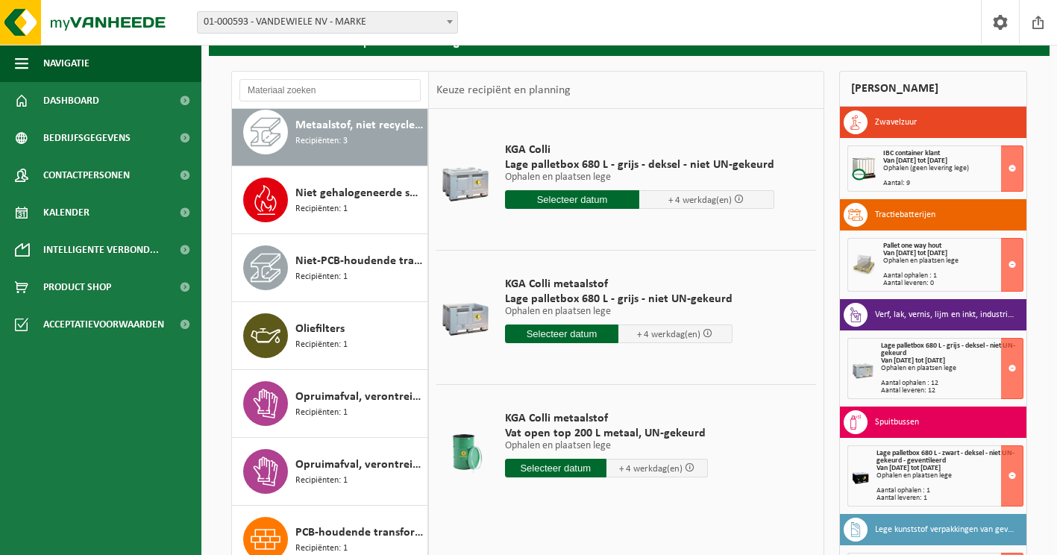
click at [566, 198] on input "text" at bounding box center [572, 199] width 135 height 19
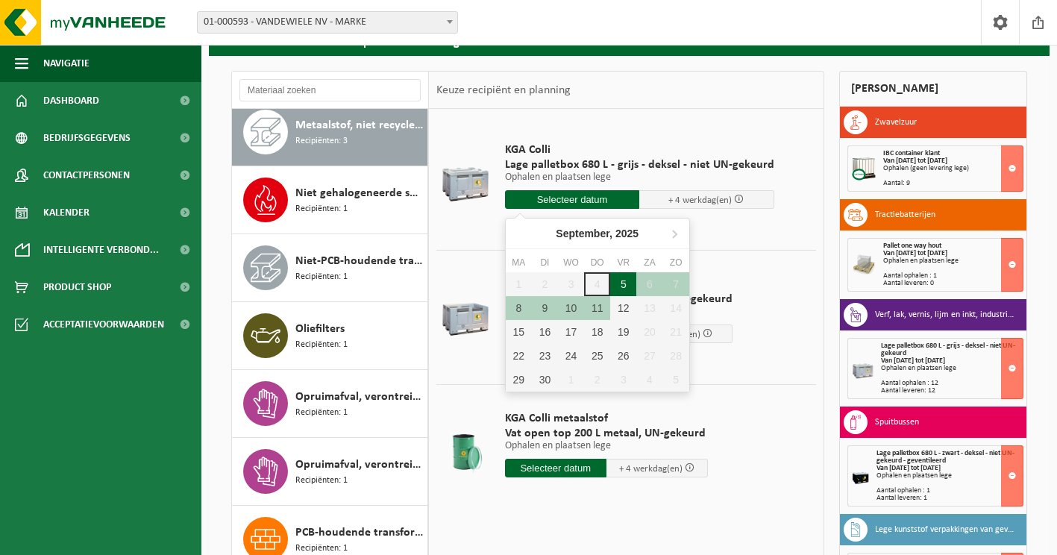
click at [623, 287] on div "5" at bounding box center [623, 284] width 26 height 24
type input "Van 2025-09-05"
type input "2025-09-05"
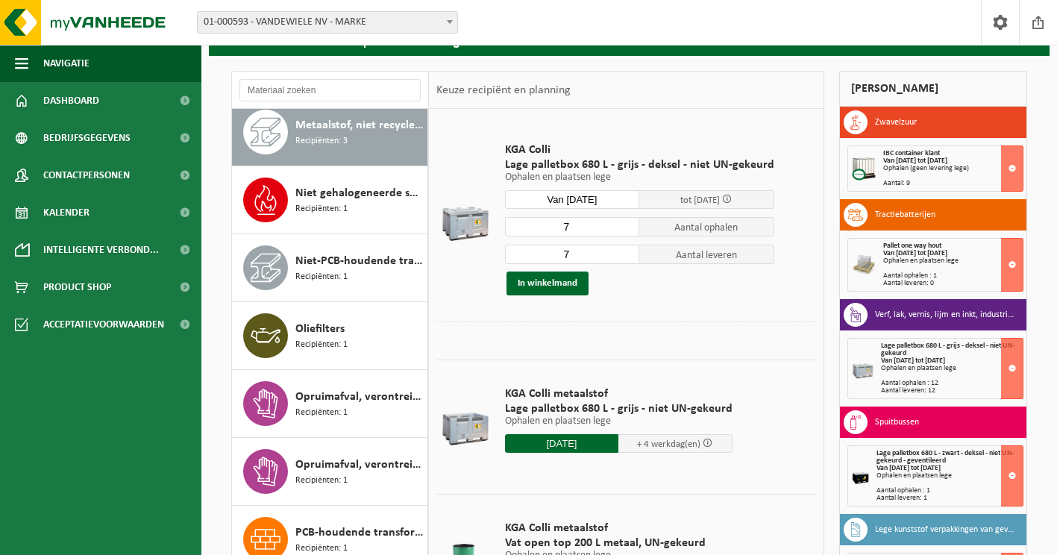
drag, startPoint x: 573, startPoint y: 225, endPoint x: 548, endPoint y: 226, distance: 24.6
click at [548, 226] on input "7" at bounding box center [572, 226] width 135 height 19
type input "1"
drag, startPoint x: 569, startPoint y: 256, endPoint x: 555, endPoint y: 256, distance: 14.2
click at [555, 256] on input "7" at bounding box center [572, 254] width 135 height 19
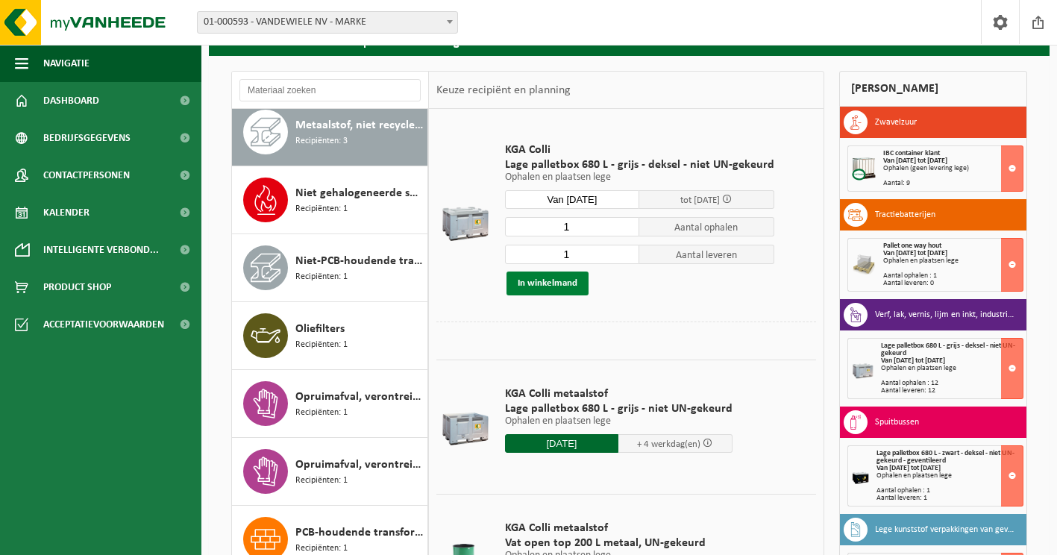
type input "1"
click at [561, 285] on button "In winkelmand" at bounding box center [547, 283] width 82 height 24
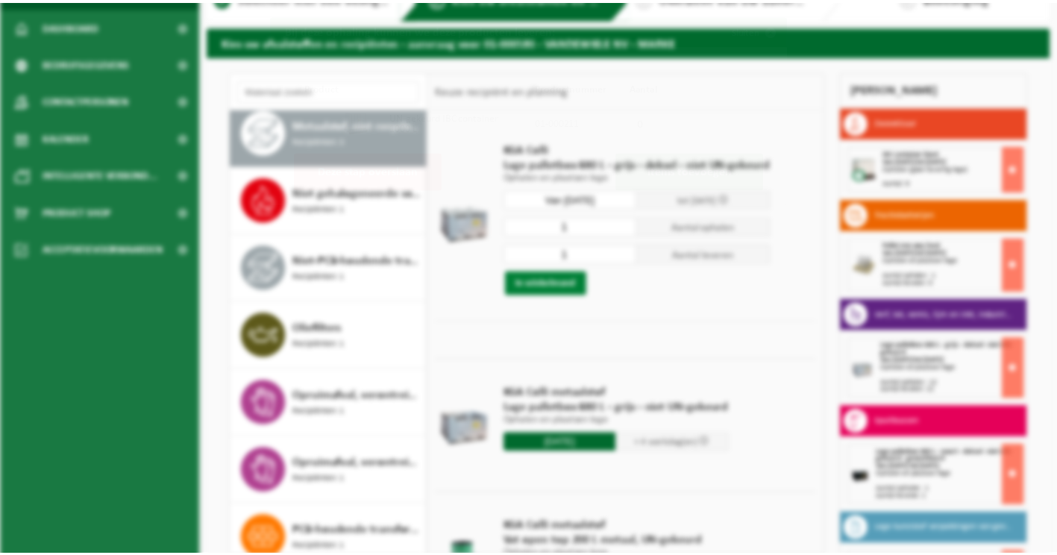
scroll to position [1834, 0]
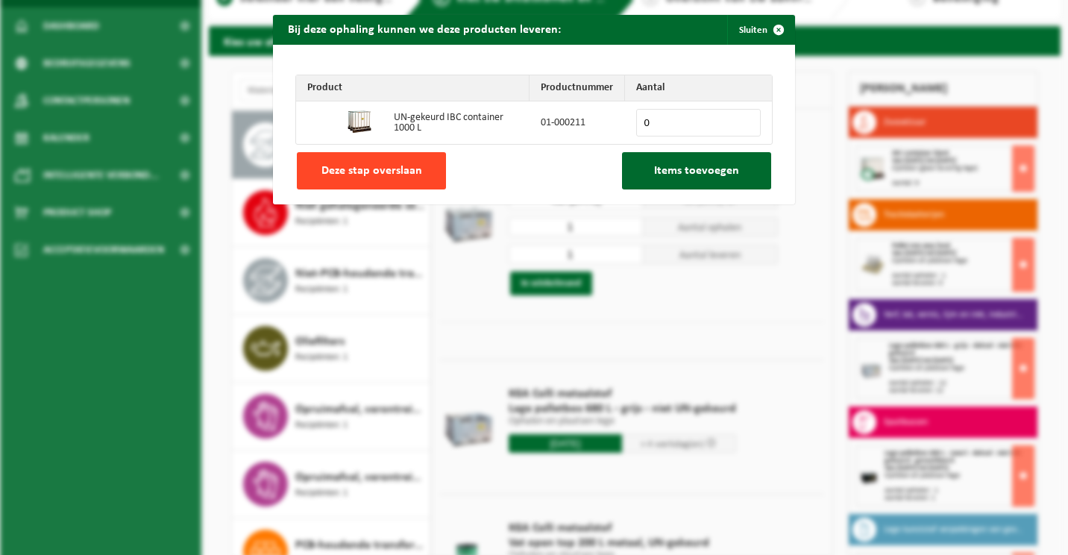
click at [394, 176] on span "Deze stap overslaan" at bounding box center [371, 171] width 101 height 12
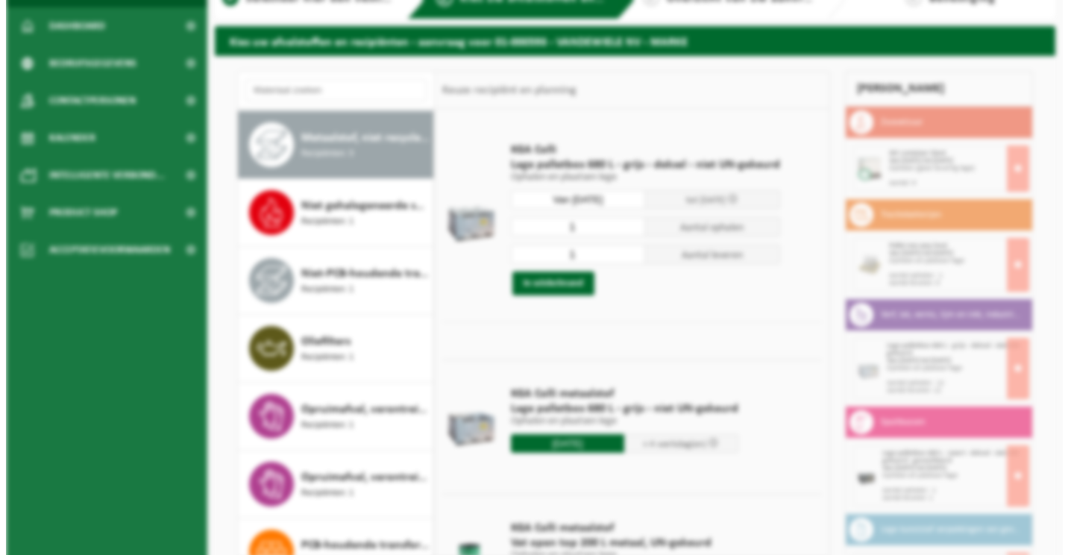
scroll to position [1847, 0]
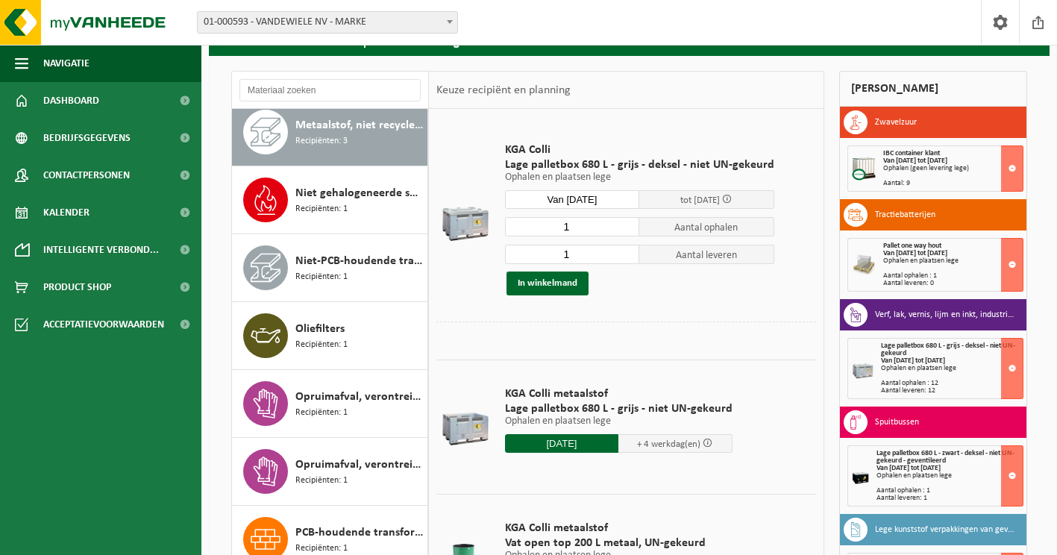
drag, startPoint x: 576, startPoint y: 226, endPoint x: 554, endPoint y: 225, distance: 22.4
click at [554, 225] on input "1" at bounding box center [572, 226] width 135 height 19
type input "3"
drag, startPoint x: 575, startPoint y: 256, endPoint x: 559, endPoint y: 256, distance: 16.4
click at [559, 256] on input "1" at bounding box center [572, 254] width 135 height 19
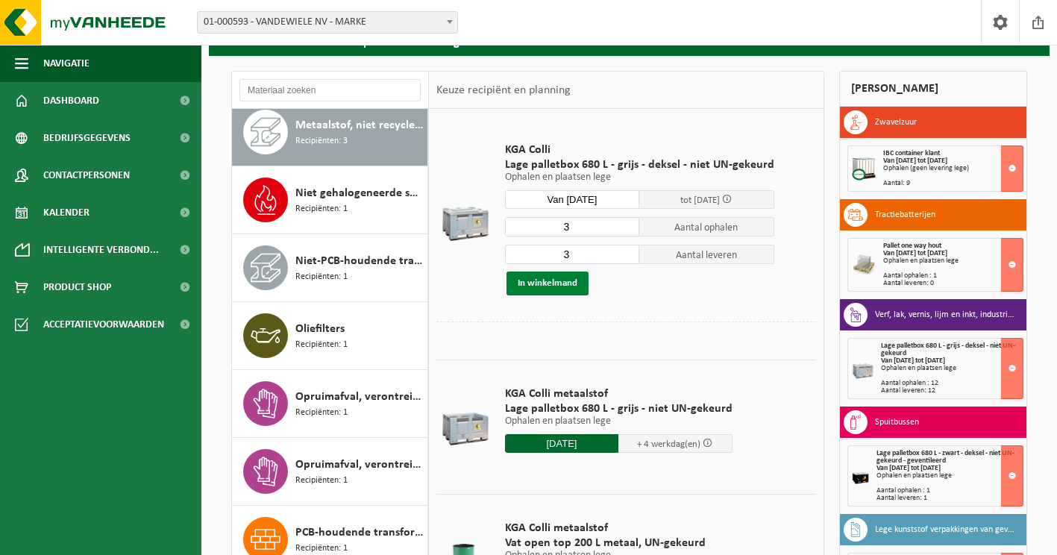
type input "3"
click at [564, 280] on button "In winkelmand" at bounding box center [547, 283] width 82 height 24
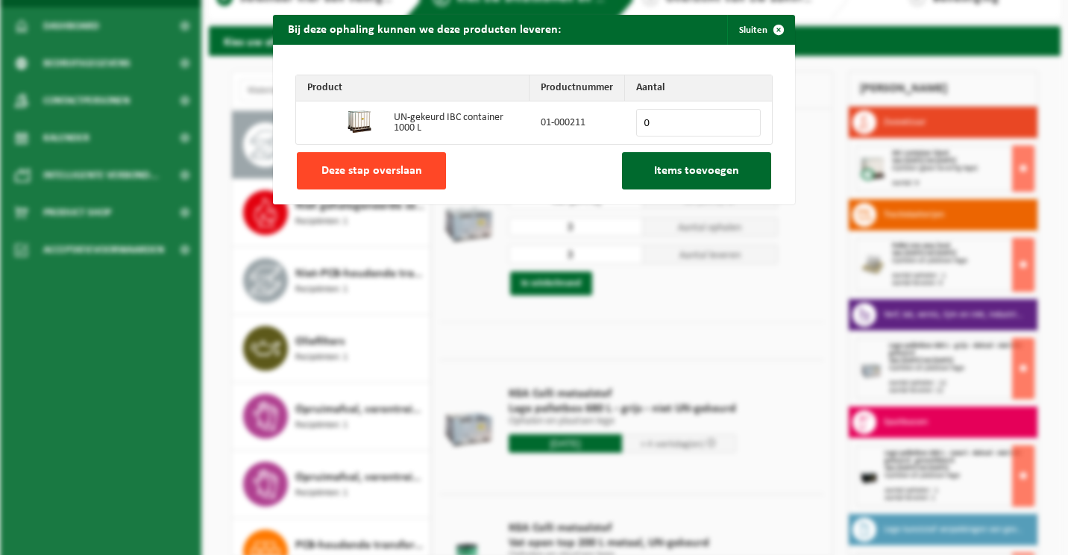
click at [371, 177] on span "Deze stap overslaan" at bounding box center [371, 171] width 101 height 12
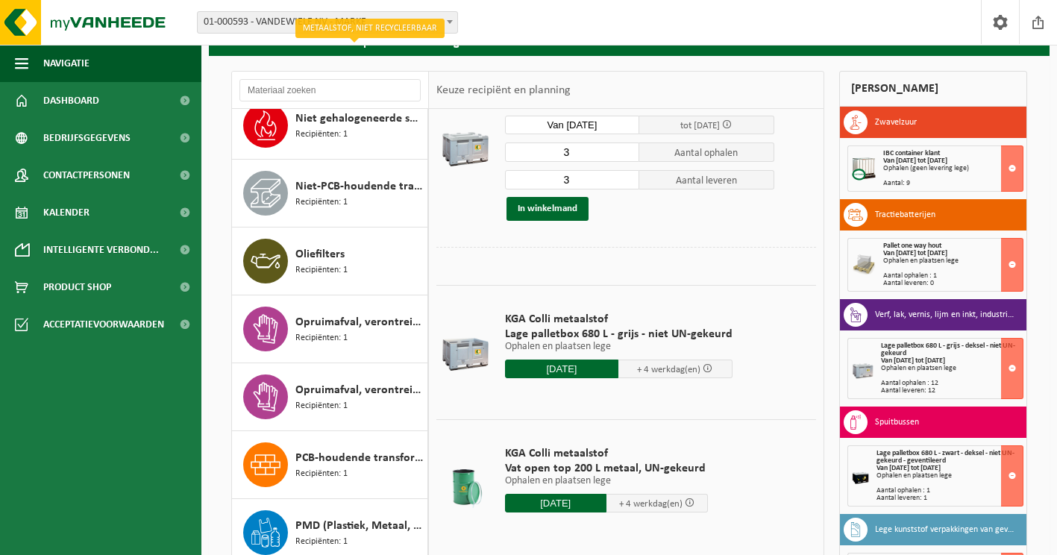
scroll to position [78, 0]
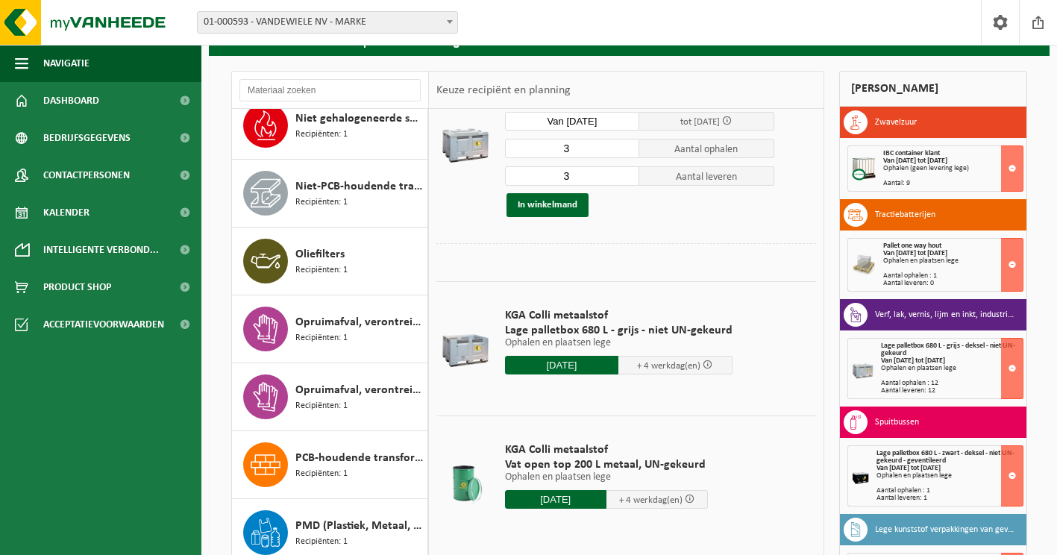
click at [554, 499] on input "2025-09-05" at bounding box center [555, 499] width 101 height 19
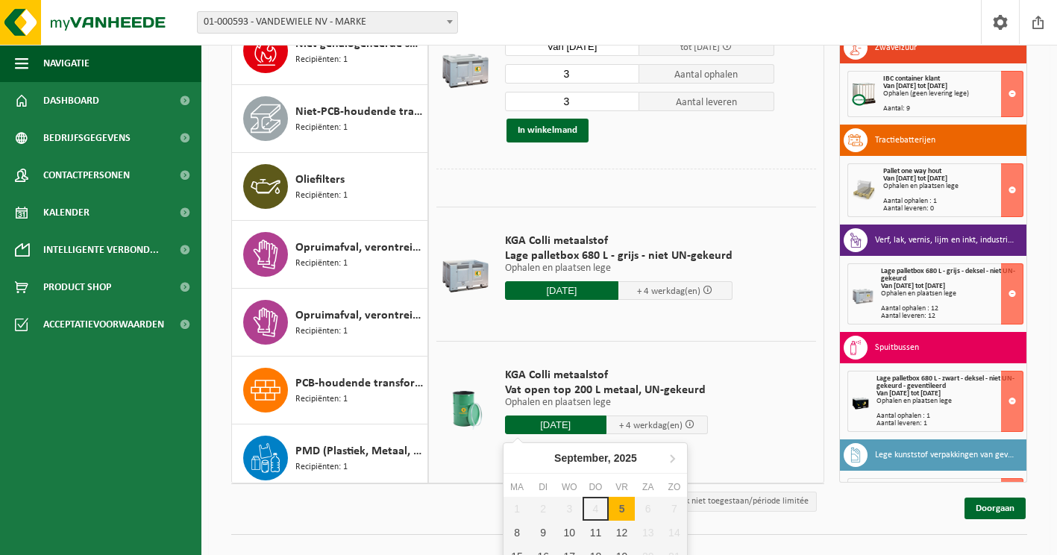
scroll to position [211, 0]
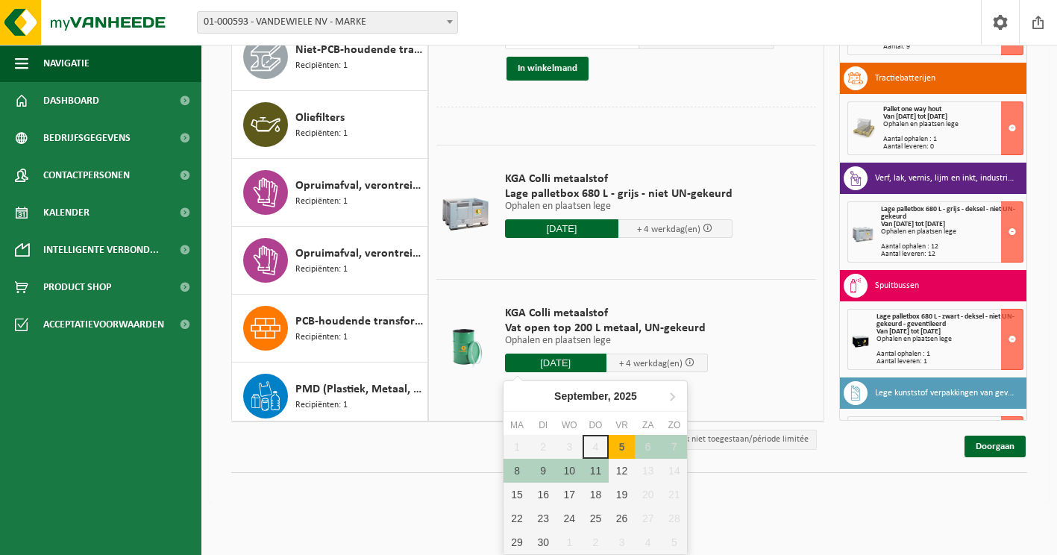
click at [615, 446] on div "5" at bounding box center [622, 447] width 26 height 24
click at [626, 447] on div "5" at bounding box center [622, 447] width 26 height 24
type input "Van 2025-09-05"
type input "2025-09-05"
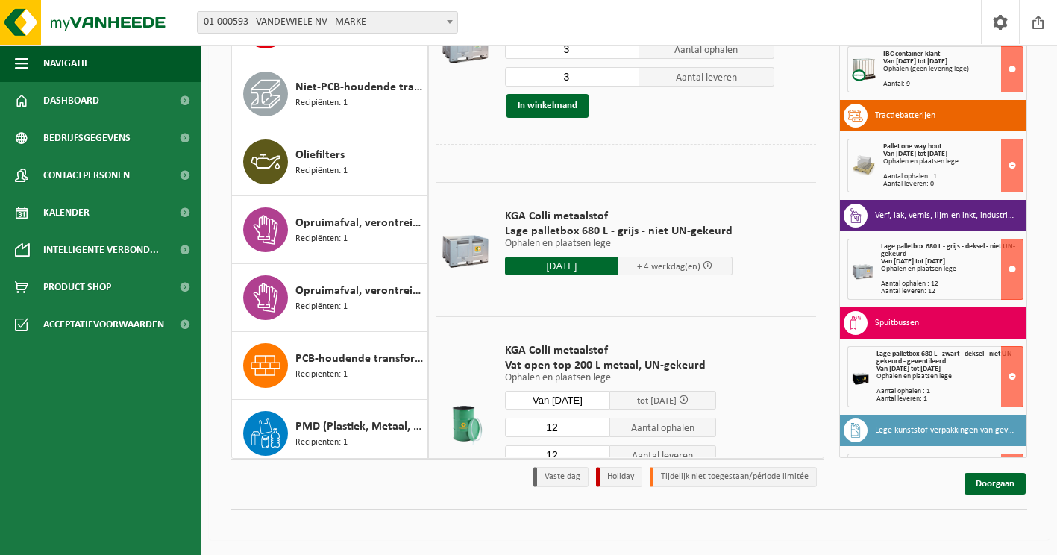
scroll to position [174, 0]
drag, startPoint x: 568, startPoint y: 428, endPoint x: 513, endPoint y: 427, distance: 54.5
click at [513, 427] on input "12" at bounding box center [558, 427] width 106 height 19
type input "3"
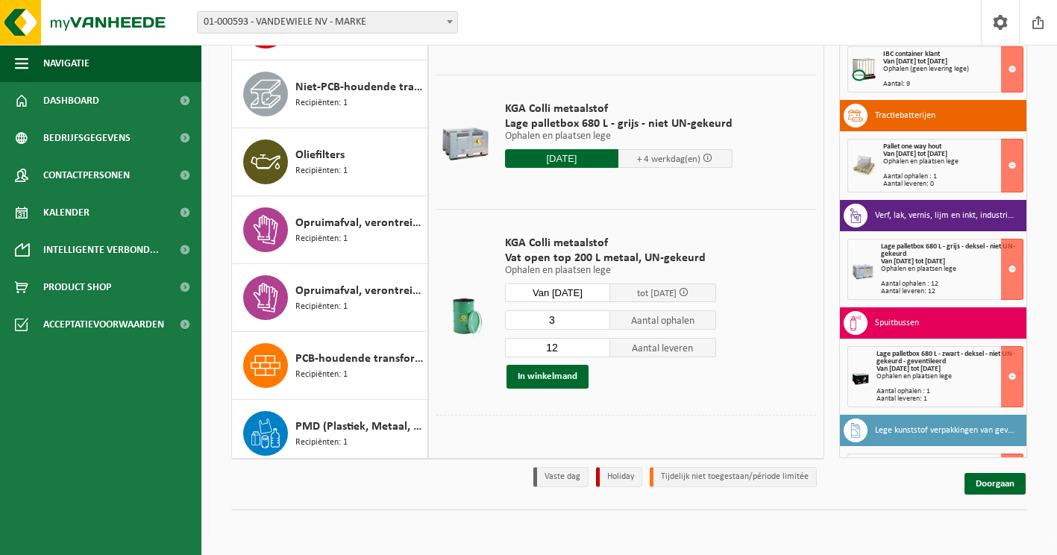
drag, startPoint x: 564, startPoint y: 453, endPoint x: 530, endPoint y: 453, distance: 33.6
click at [530, 453] on table "KGA Colli Lage palletbox 680 L - grijs - deksel - niet UN-gekeurd Ophalen en pl…" at bounding box center [626, 142] width 395 height 636
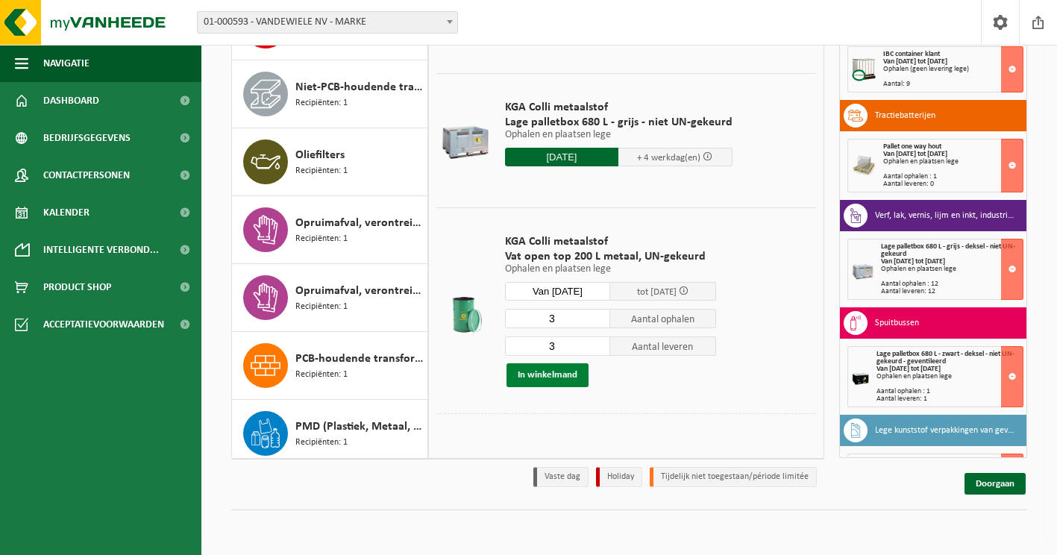
type input "3"
click at [560, 370] on button "In winkelmand" at bounding box center [547, 375] width 82 height 24
click at [984, 487] on link "Doorgaan" at bounding box center [994, 484] width 61 height 22
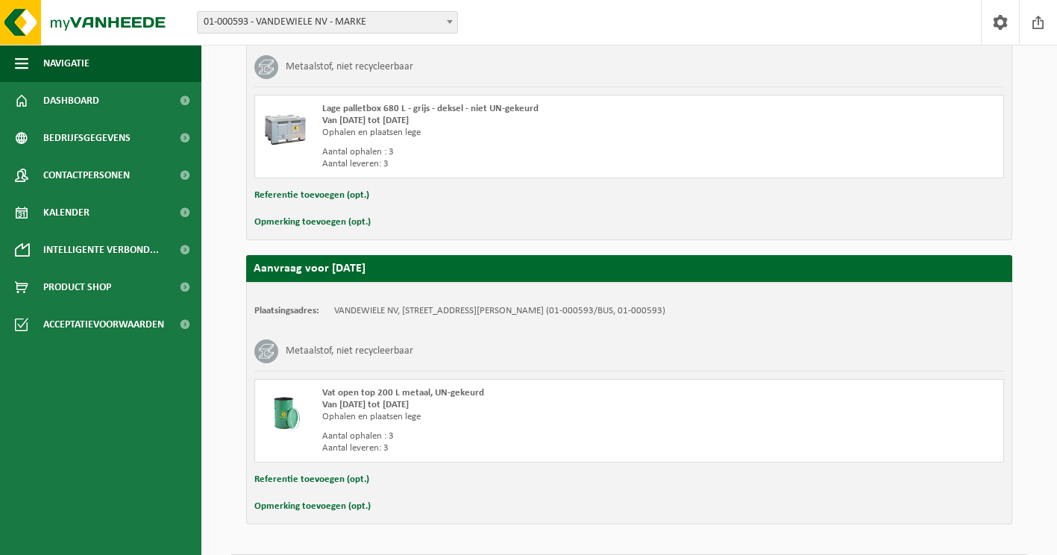
scroll to position [1163, 0]
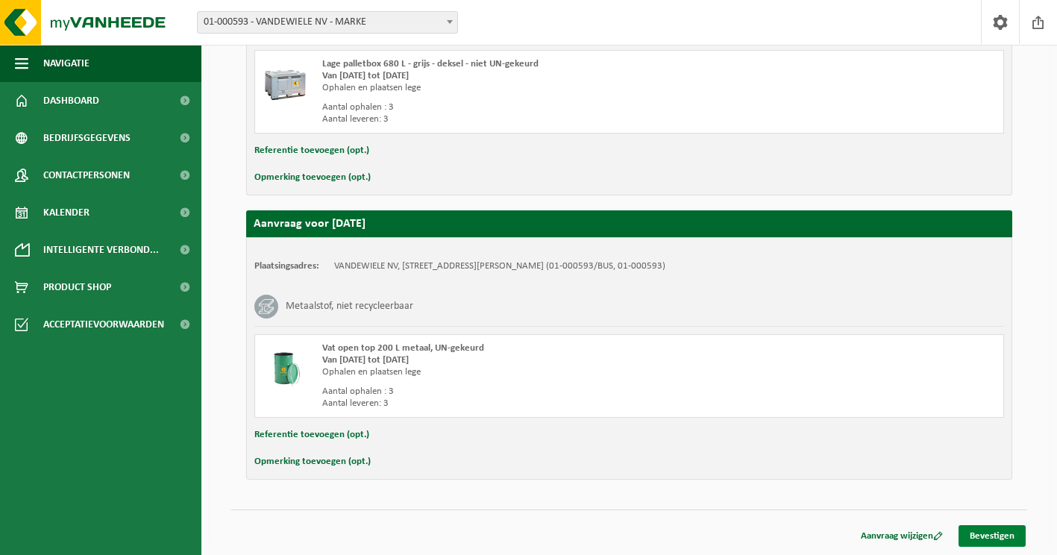
click at [990, 535] on link "Bevestigen" at bounding box center [991, 536] width 67 height 22
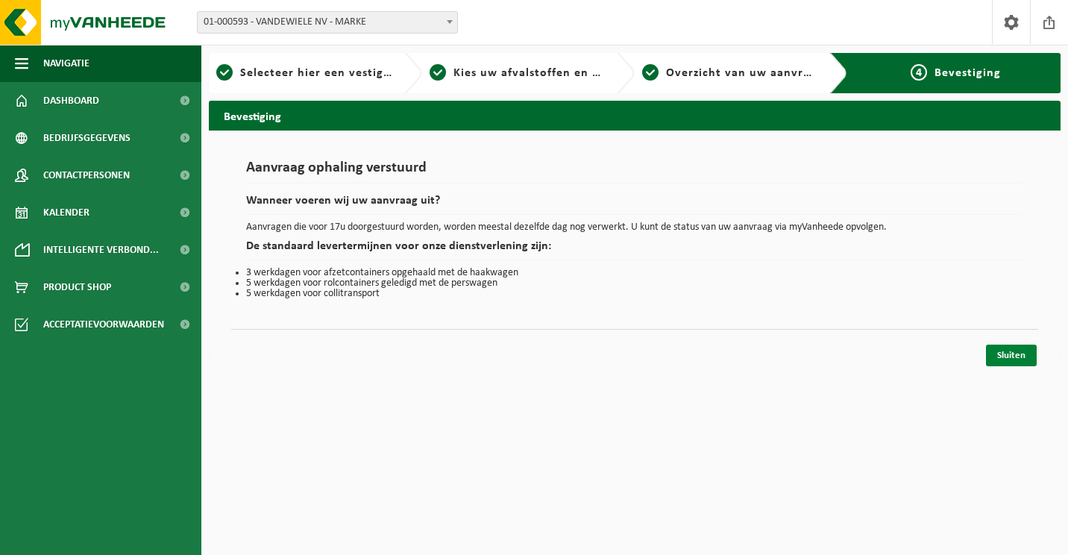
click at [1012, 359] on link "Sluiten" at bounding box center [1011, 356] width 51 height 22
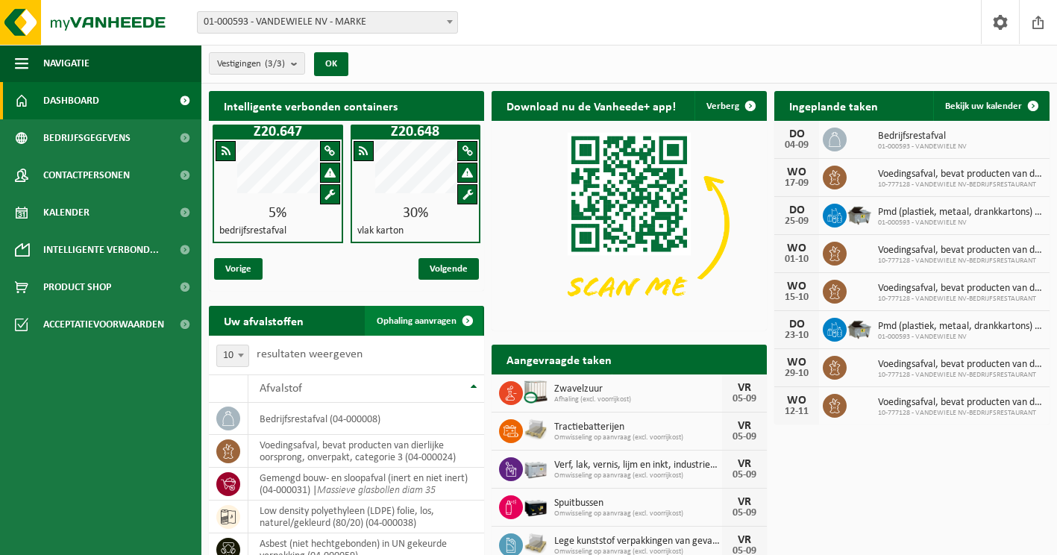
click at [405, 322] on span "Ophaling aanvragen" at bounding box center [417, 321] width 80 height 10
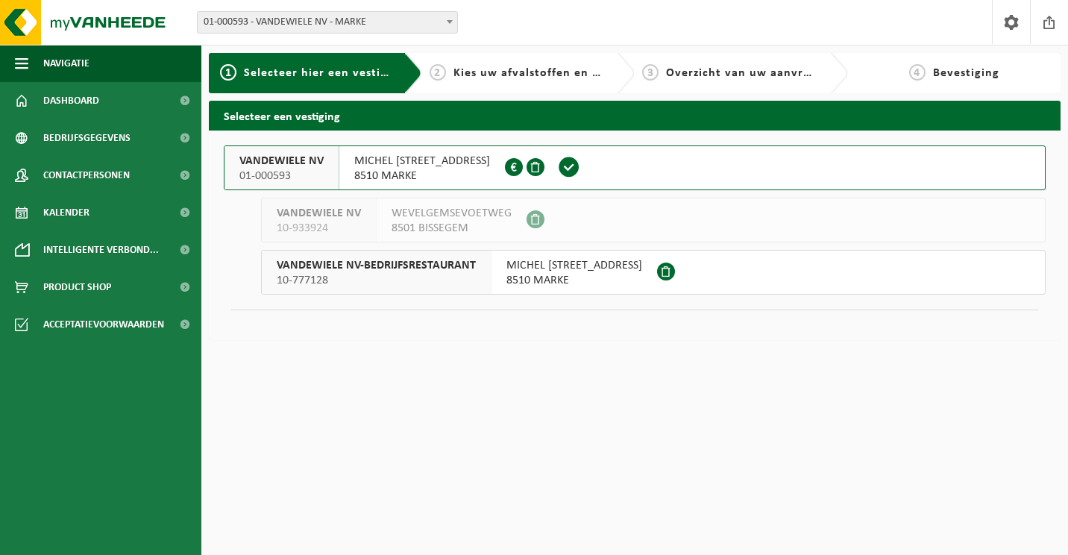
click at [445, 170] on span "8510 MARKE" at bounding box center [422, 176] width 136 height 15
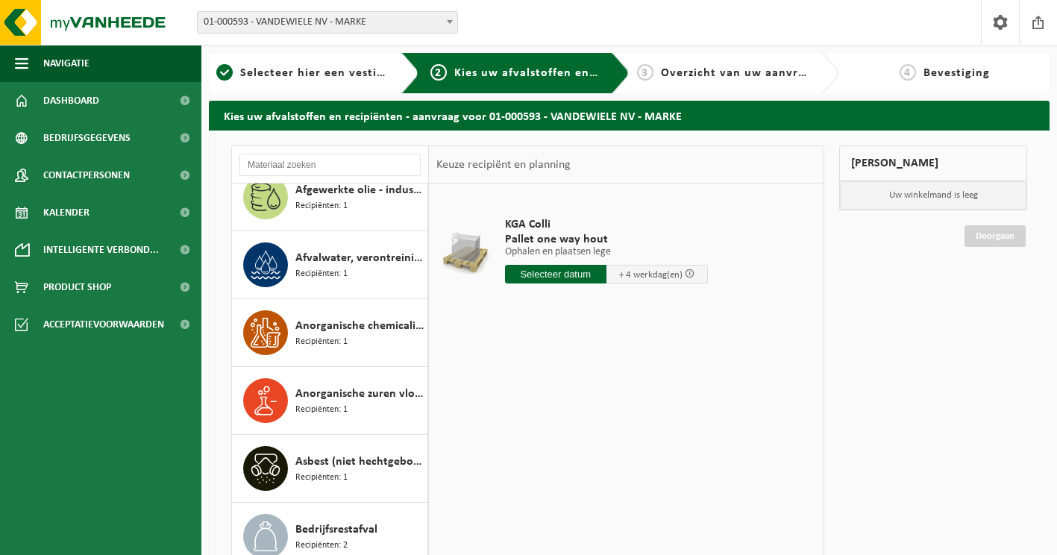
scroll to position [298, 0]
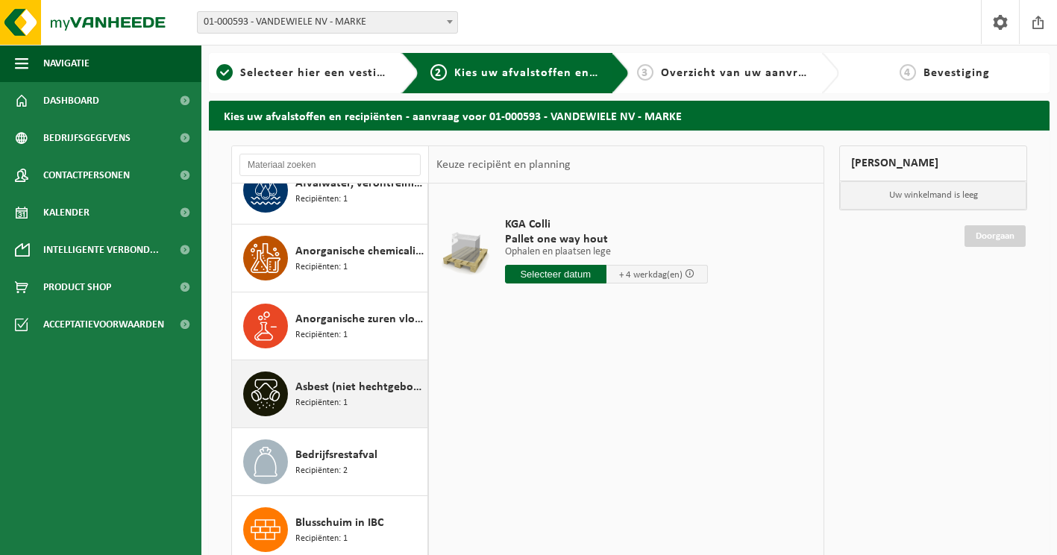
click at [301, 386] on span "Asbest (niet hechtgebonden) in UN gekeurde verpakking" at bounding box center [359, 387] width 128 height 18
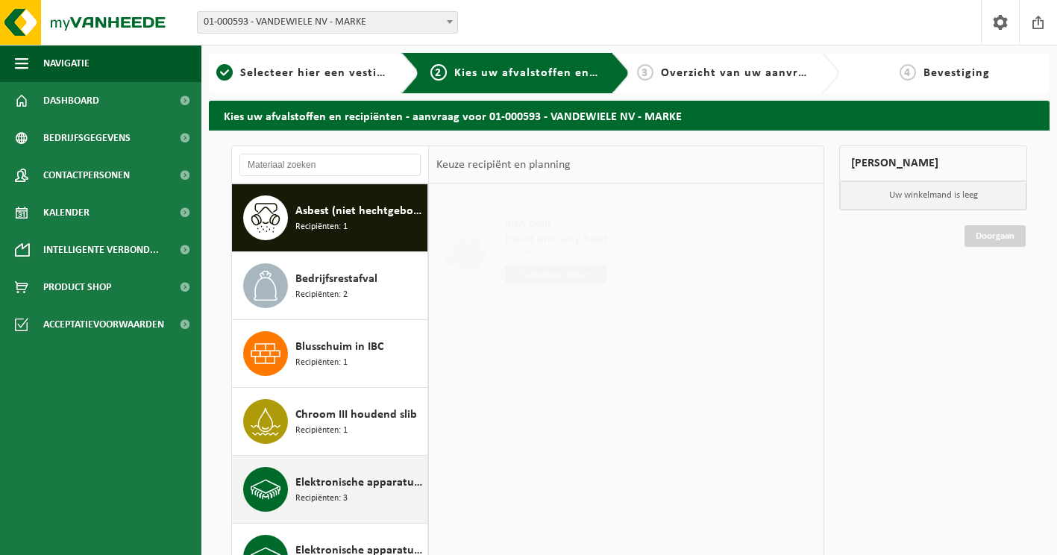
scroll to position [475, 0]
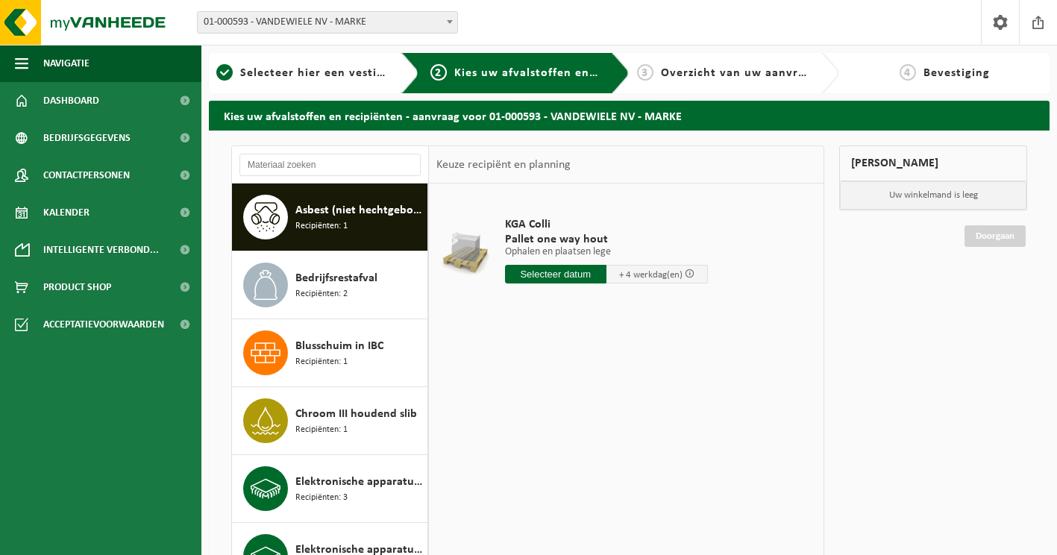
click at [588, 272] on input "text" at bounding box center [555, 274] width 101 height 19
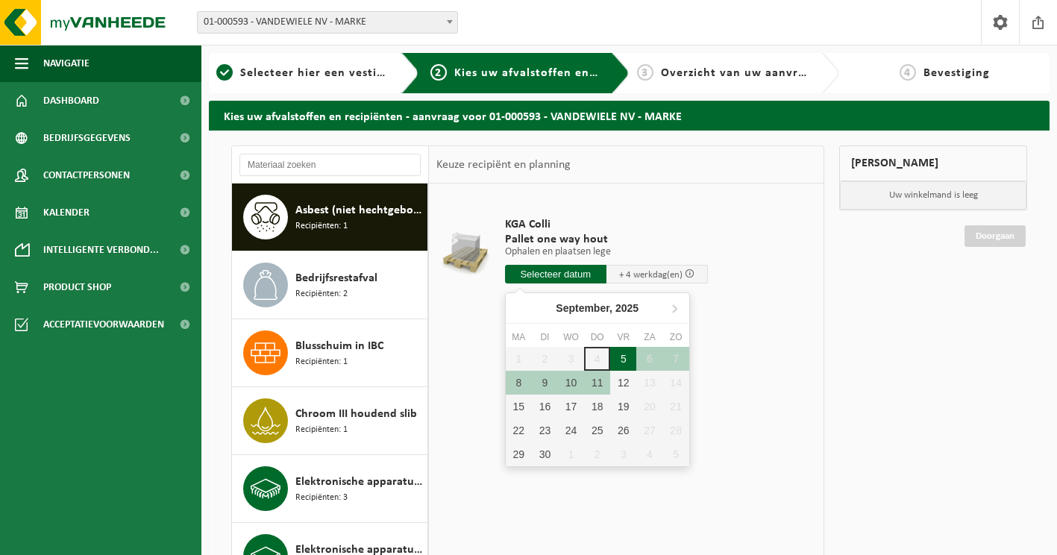
click at [624, 363] on div "5" at bounding box center [623, 359] width 26 height 24
type input "Van 2025-09-05"
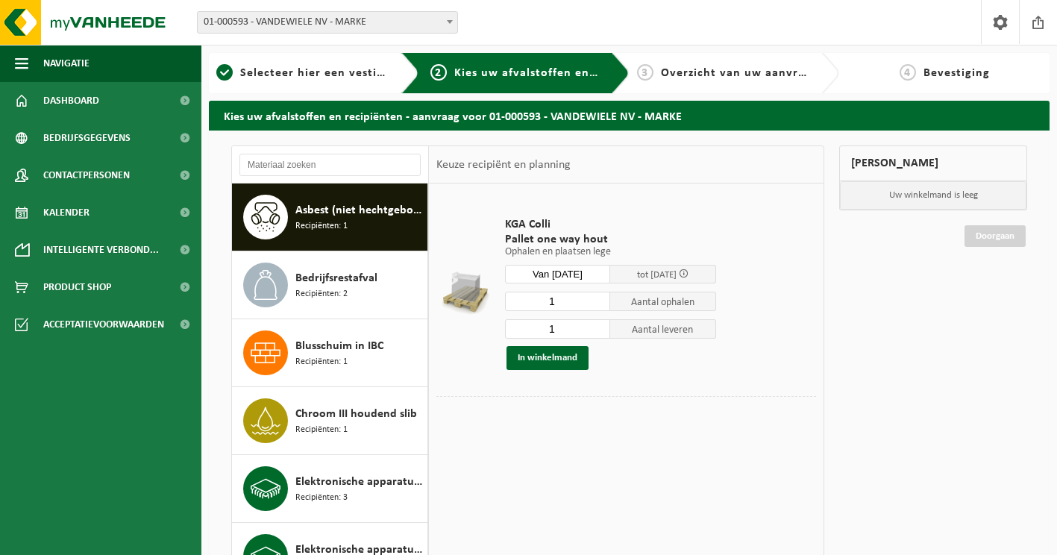
drag, startPoint x: 568, startPoint y: 325, endPoint x: 532, endPoint y: 327, distance: 35.9
click at [532, 327] on input "1" at bounding box center [558, 328] width 106 height 19
type input "0"
click at [542, 357] on button "In winkelmand" at bounding box center [547, 358] width 82 height 24
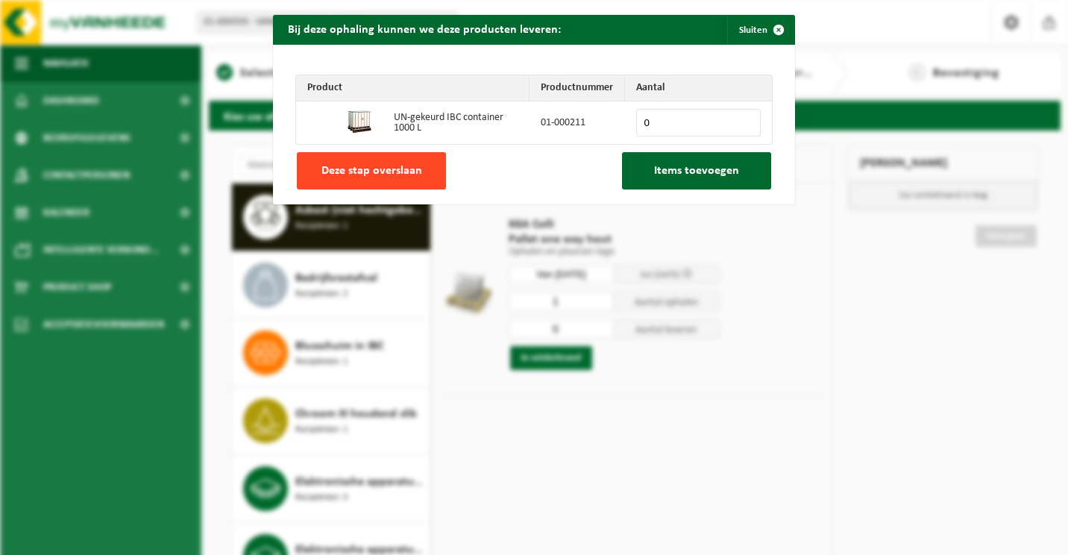
click at [367, 171] on span "Deze stap overslaan" at bounding box center [371, 171] width 101 height 12
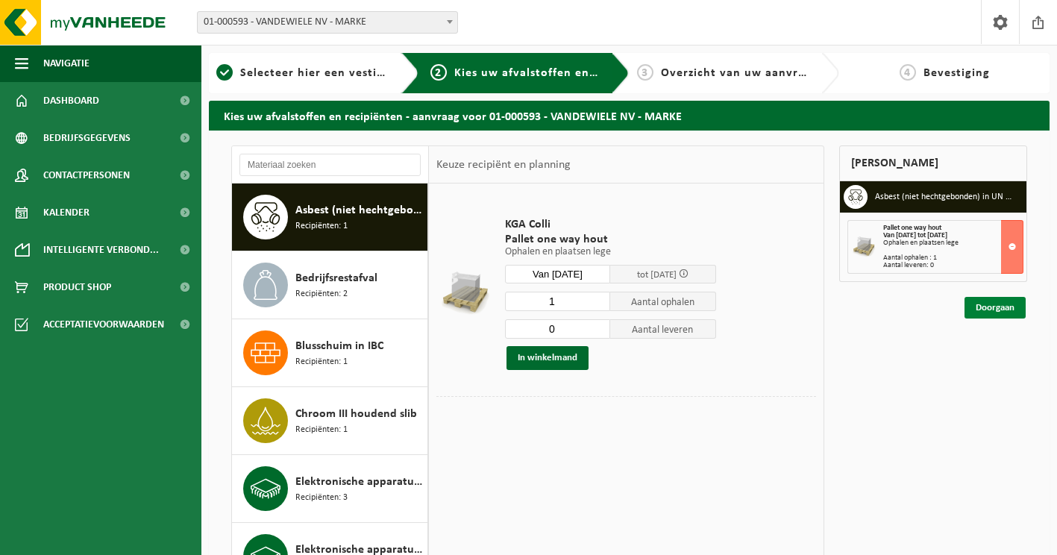
click at [1004, 312] on link "Doorgaan" at bounding box center [994, 308] width 61 height 22
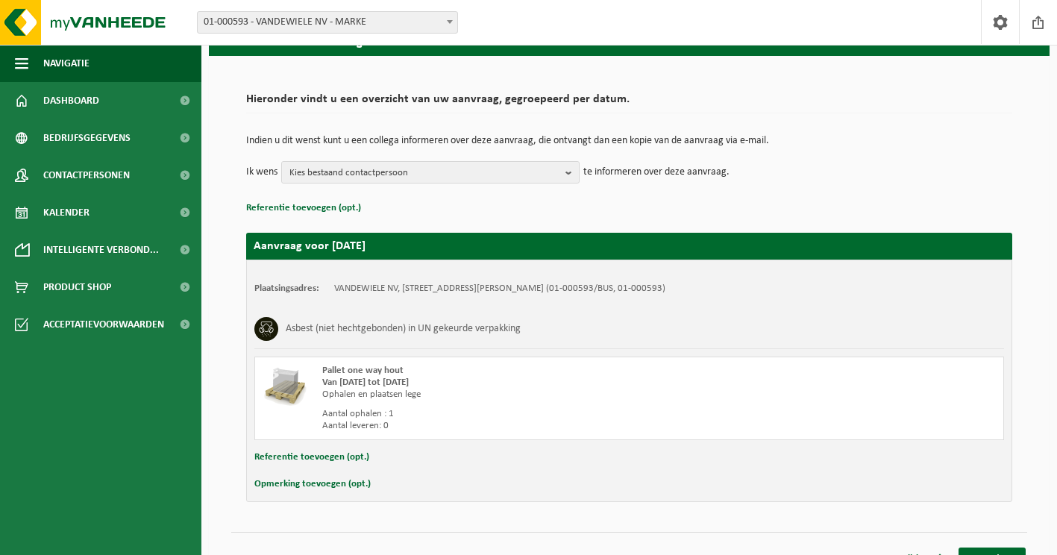
scroll to position [97, 0]
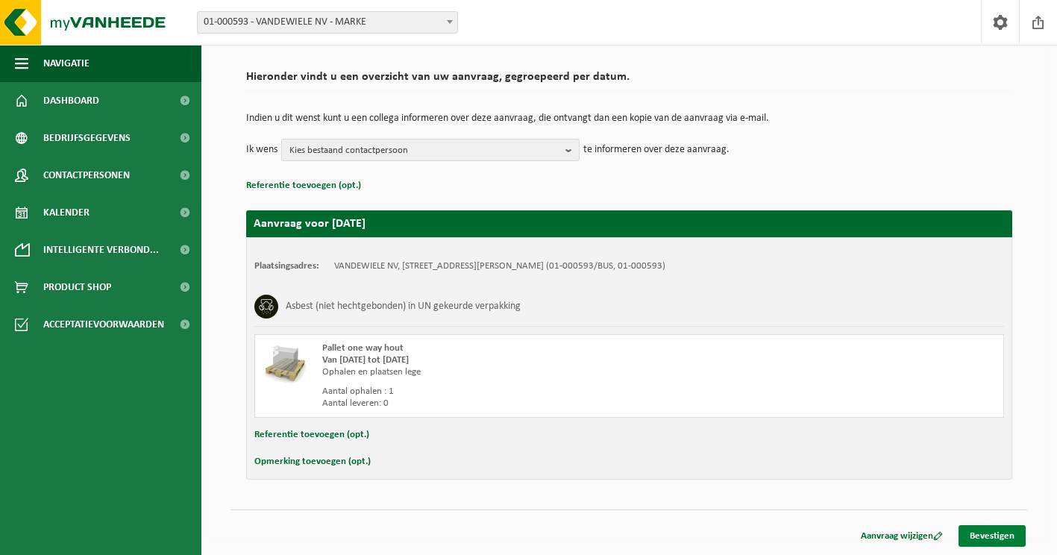
click at [997, 535] on link "Bevestigen" at bounding box center [991, 536] width 67 height 22
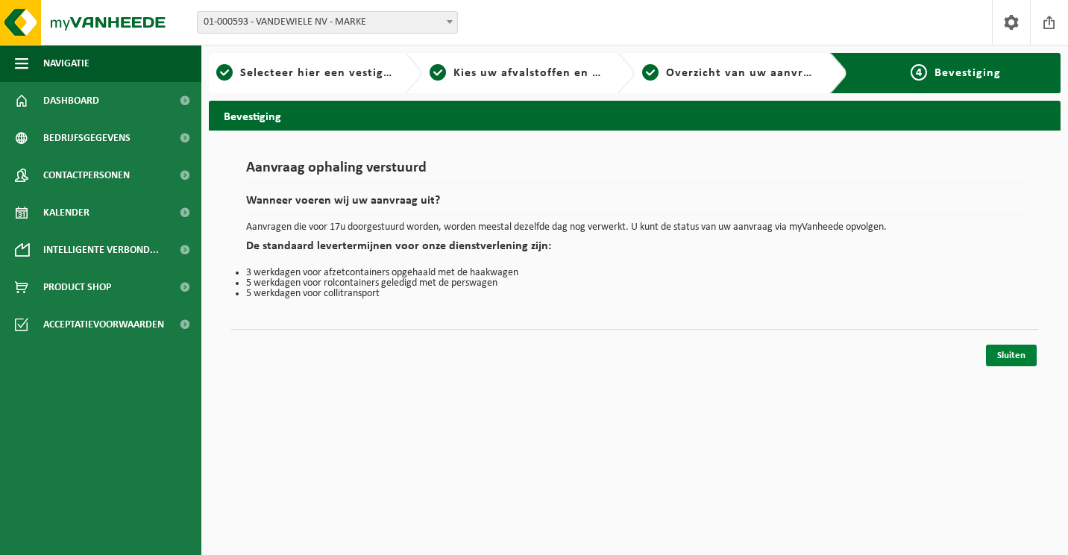
click at [1010, 358] on link "Sluiten" at bounding box center [1011, 356] width 51 height 22
